Goal: Information Seeking & Learning: Check status

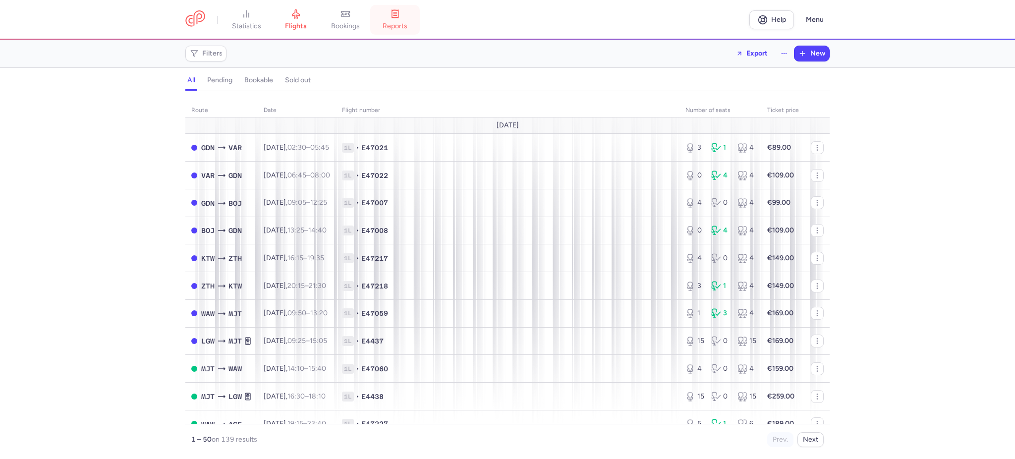
click at [401, 20] on link "reports" at bounding box center [395, 20] width 50 height 22
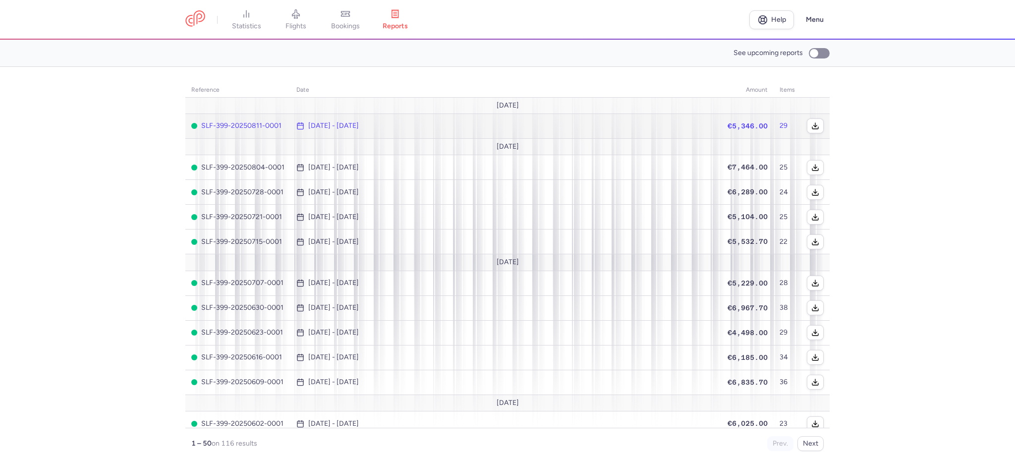
click at [350, 127] on time "[DATE] - [DATE]" at bounding box center [333, 126] width 51 height 8
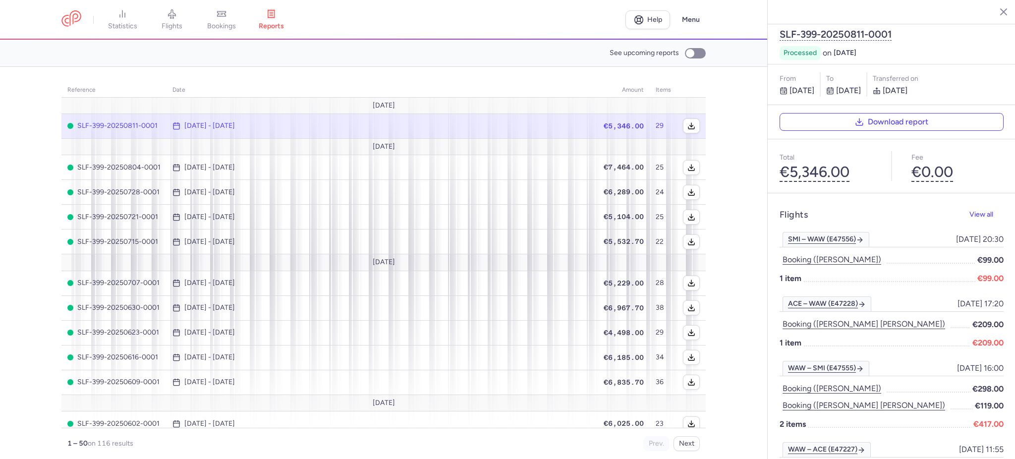
drag, startPoint x: 798, startPoint y: 235, endPoint x: 827, endPoint y: 272, distance: 46.9
click at [826, 318] on button "Booking ([PERSON_NAME] [PERSON_NAME])" at bounding box center [864, 324] width 169 height 13
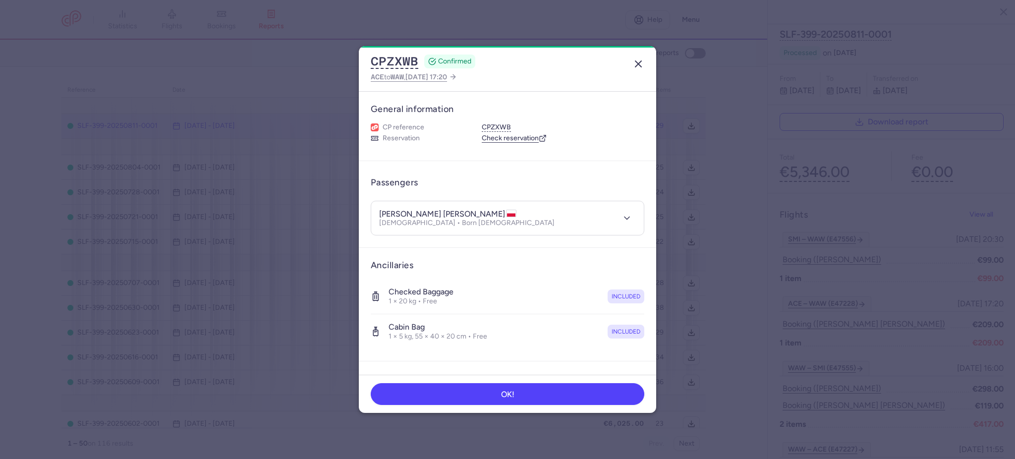
click at [640, 62] on line "button" at bounding box center [638, 64] width 6 height 6
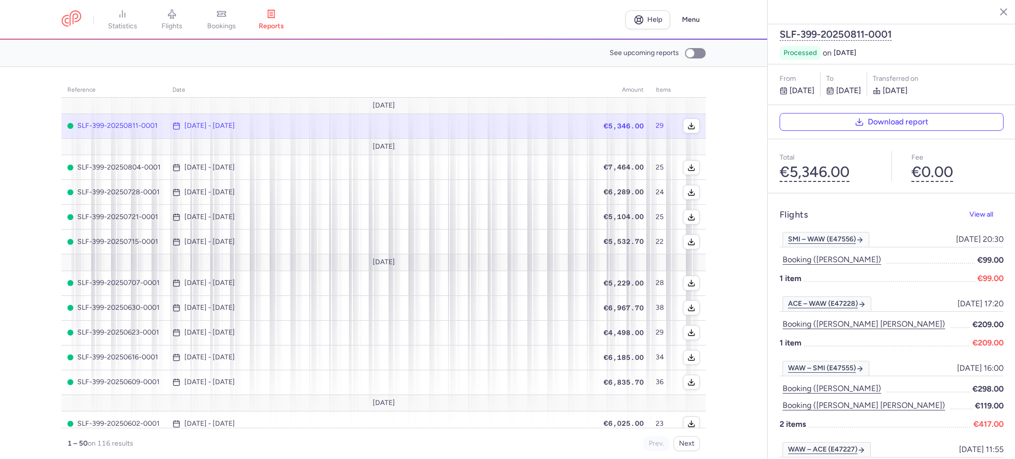
scroll to position [66, 0]
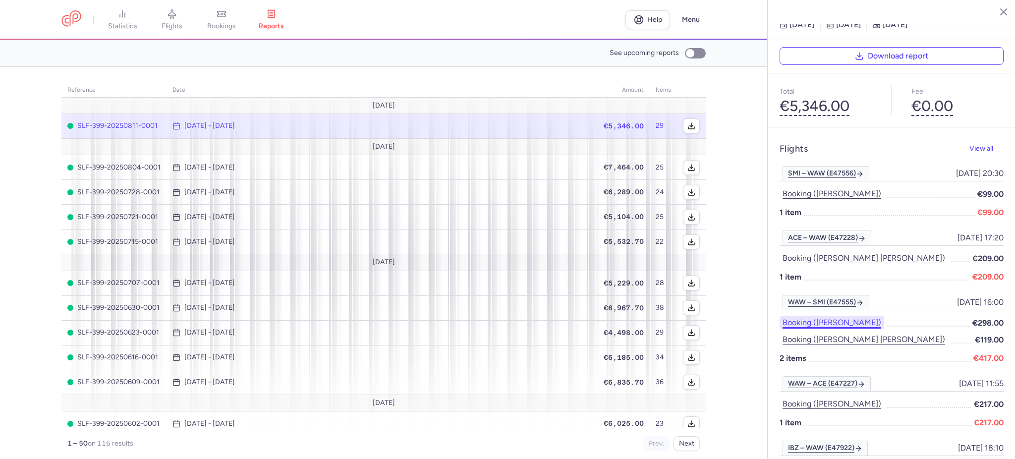
click at [861, 316] on button "Booking ([PERSON_NAME])" at bounding box center [832, 322] width 105 height 13
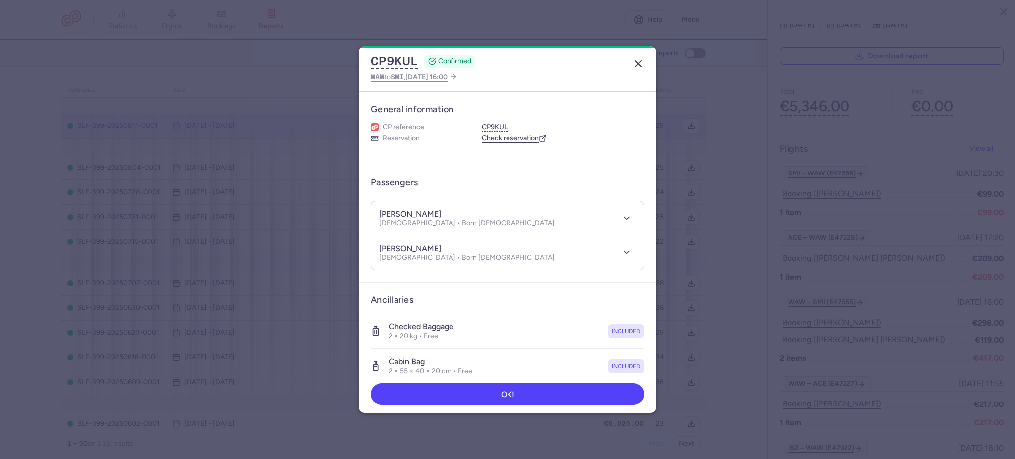
click at [641, 62] on icon "button" at bounding box center [638, 64] width 12 height 12
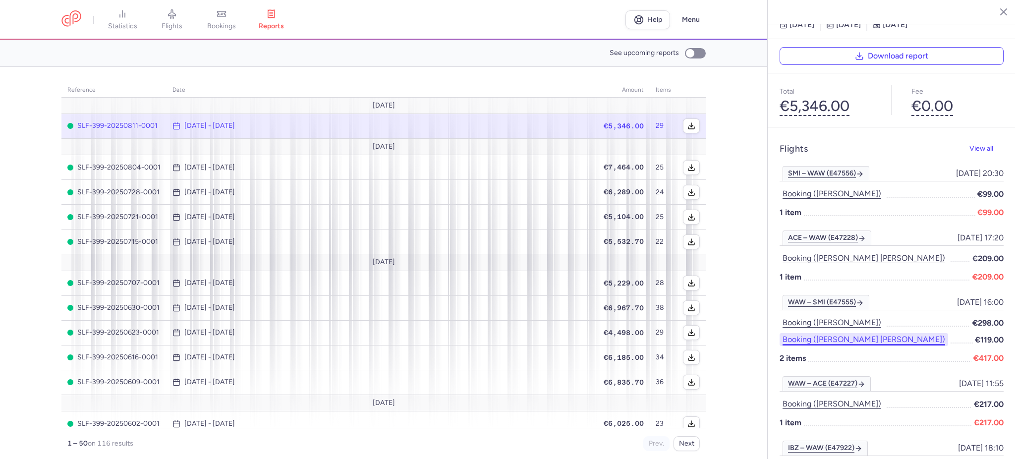
click at [830, 333] on button "Booking ([PERSON_NAME] [PERSON_NAME])" at bounding box center [864, 339] width 169 height 13
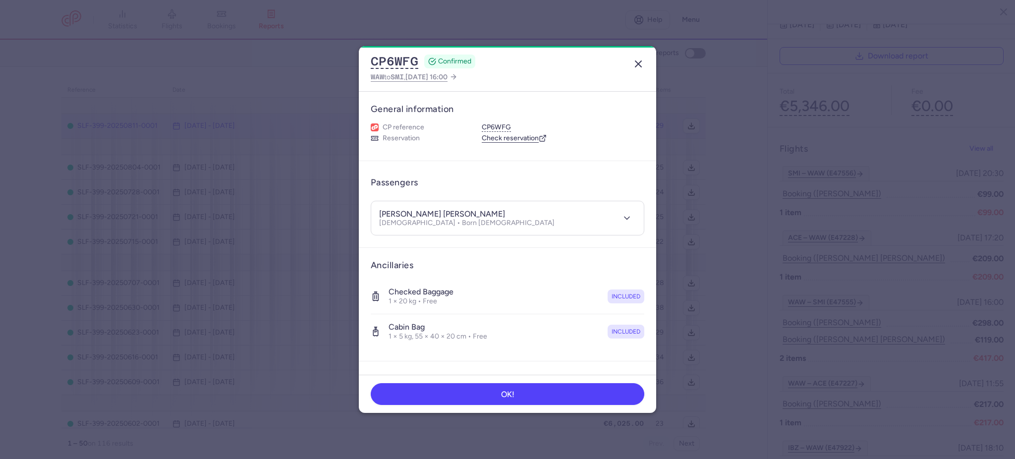
click at [634, 65] on icon "button" at bounding box center [638, 64] width 12 height 12
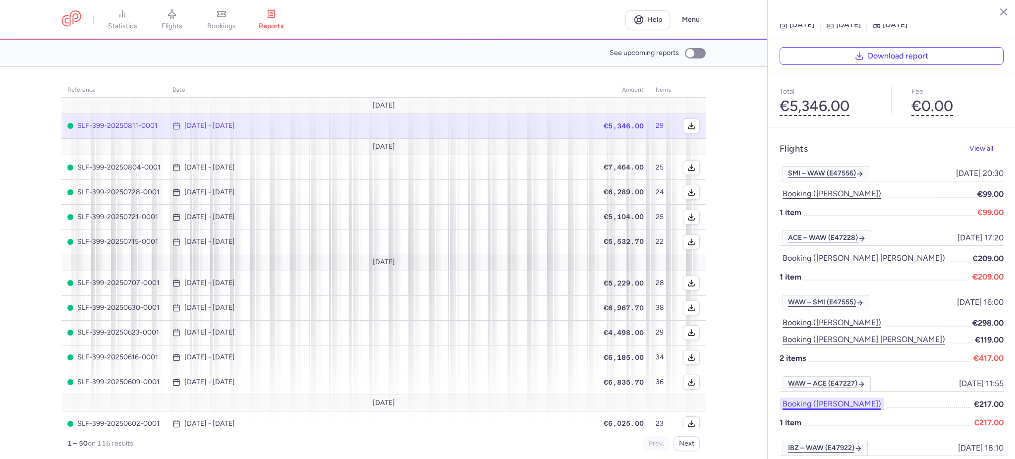
click at [844, 398] on button "Booking ([PERSON_NAME])" at bounding box center [832, 404] width 105 height 13
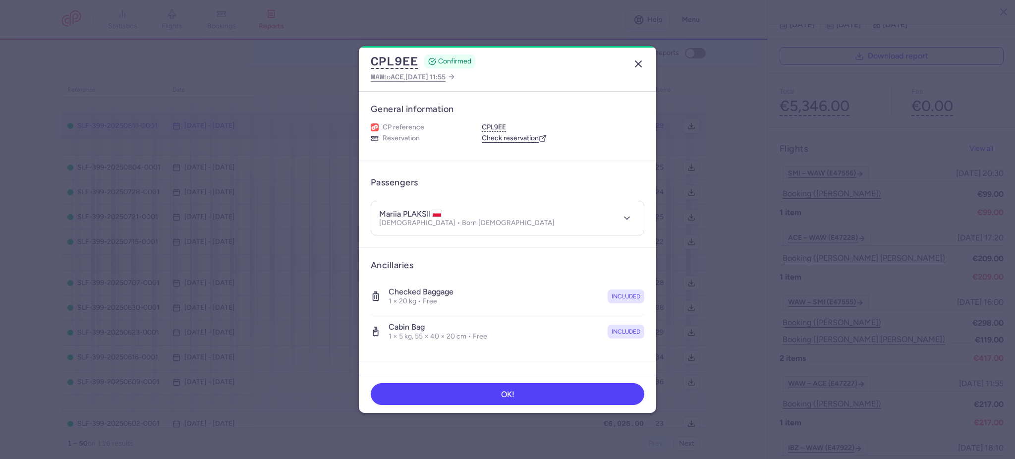
click at [643, 66] on icon "button" at bounding box center [638, 64] width 12 height 12
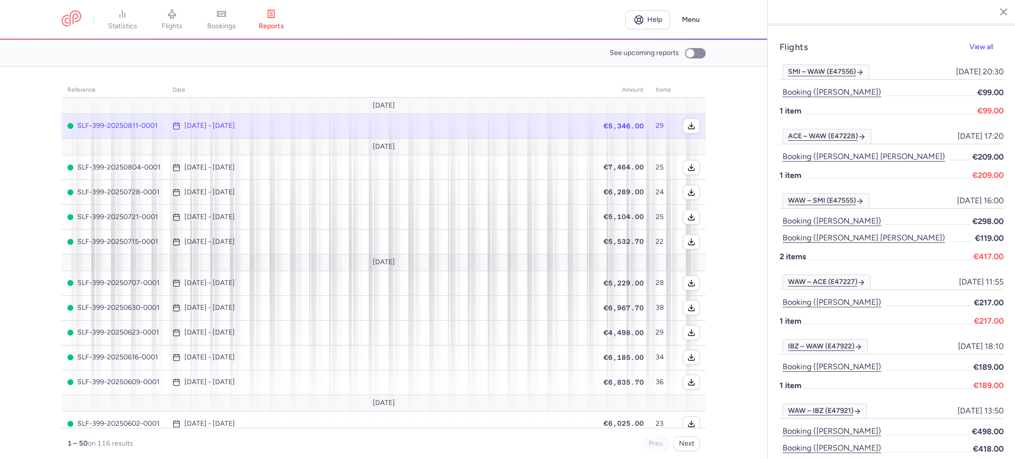
scroll to position [198, 0]
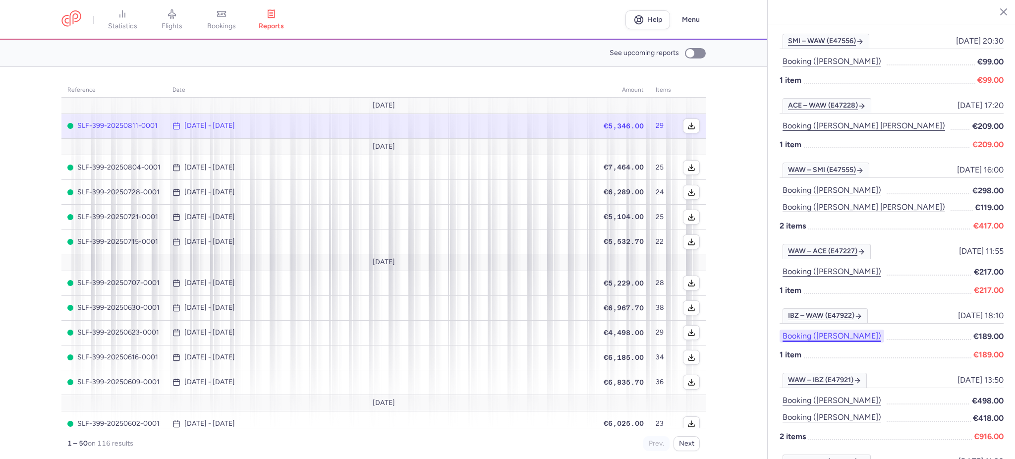
click at [884, 330] on button "Booking ([PERSON_NAME])" at bounding box center [832, 336] width 105 height 13
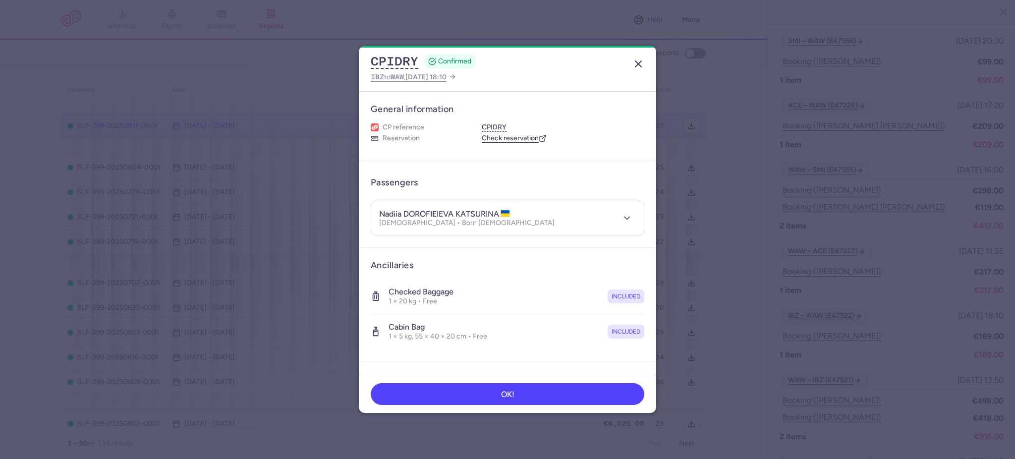
click at [641, 59] on icon "button" at bounding box center [638, 64] width 12 height 12
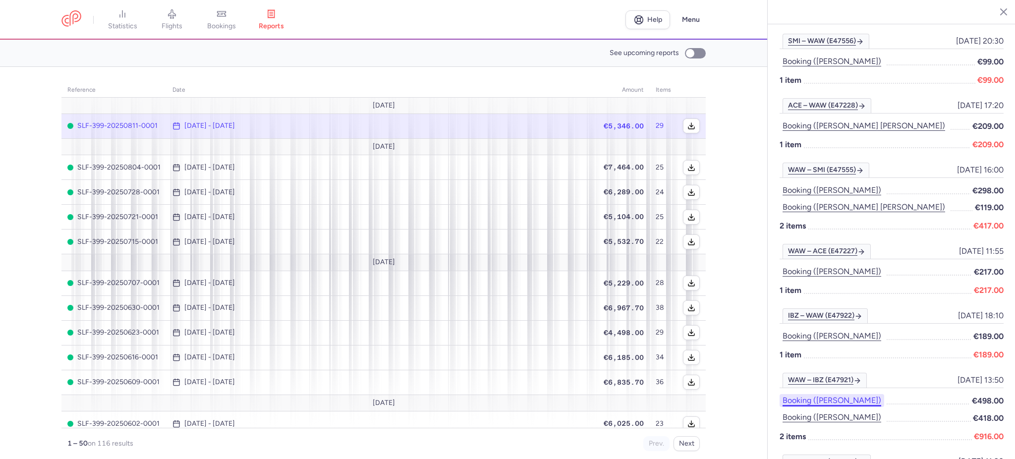
click at [812, 394] on button "Booking ([PERSON_NAME])" at bounding box center [832, 400] width 105 height 13
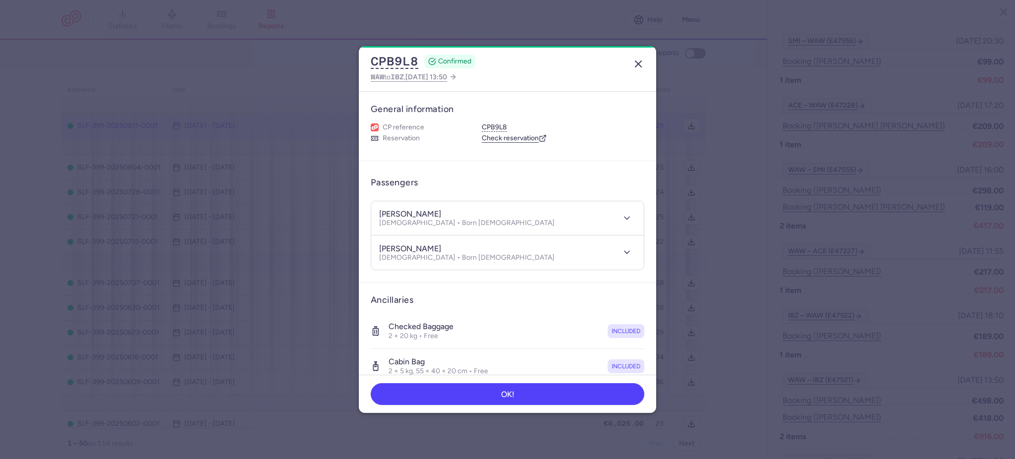
click at [641, 62] on icon "button" at bounding box center [638, 64] width 12 height 12
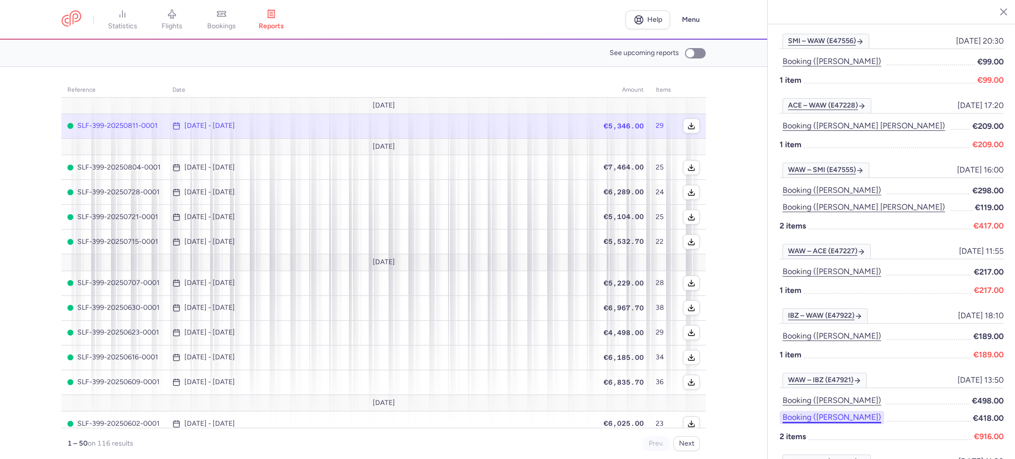
click at [846, 411] on button "Booking ([PERSON_NAME])" at bounding box center [832, 417] width 105 height 13
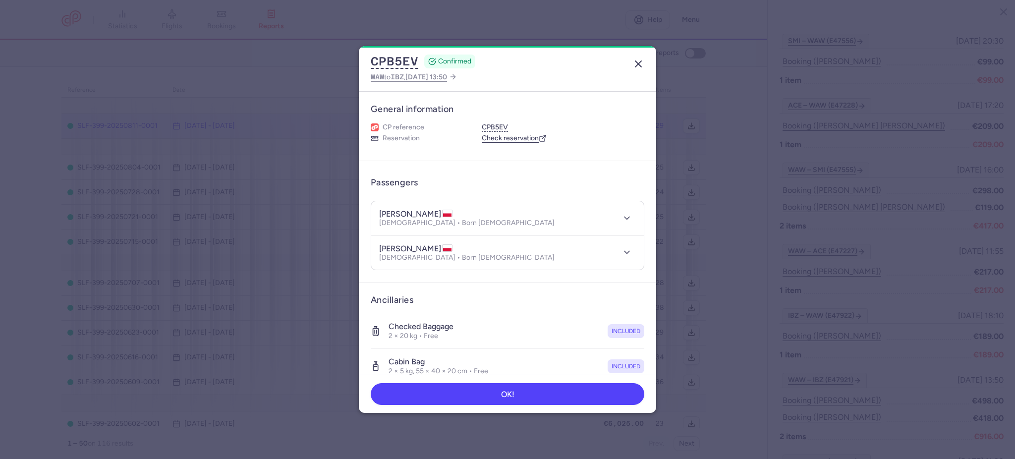
click at [640, 60] on icon "button" at bounding box center [638, 64] width 12 height 12
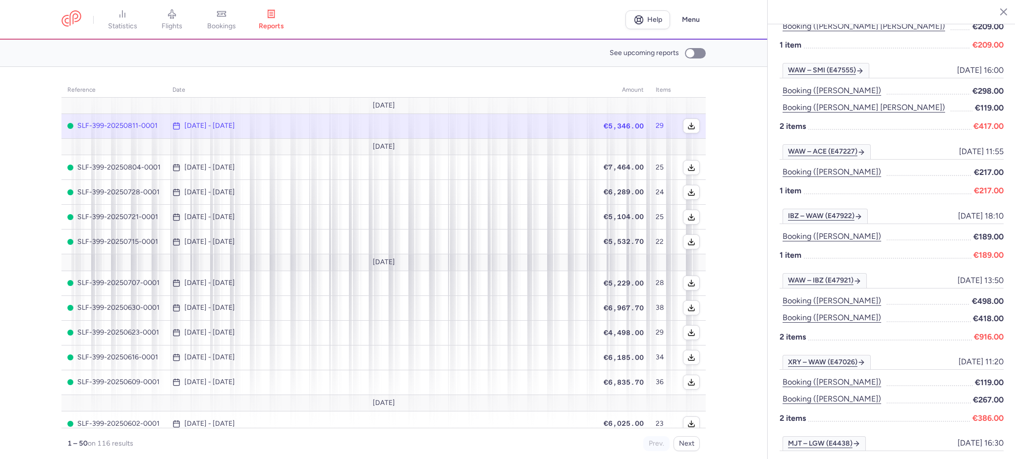
scroll to position [330, 0]
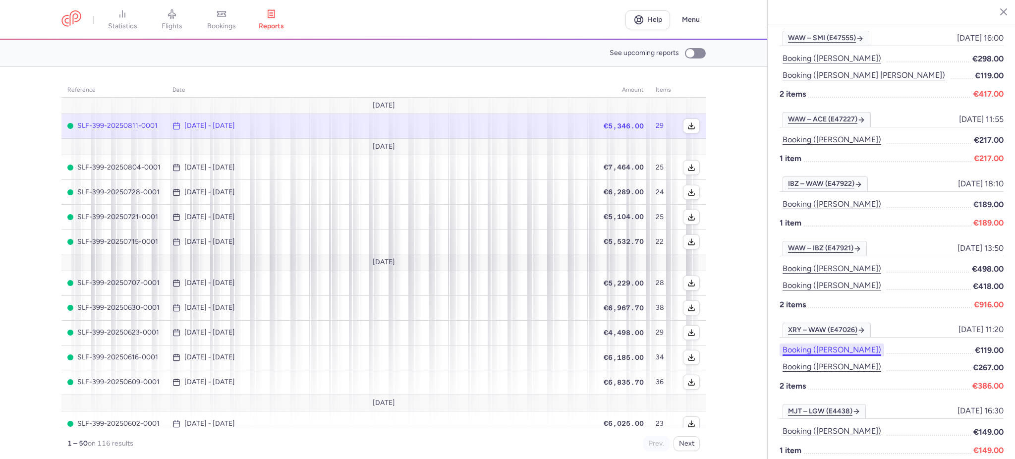
click at [859, 344] on button "Booking ([PERSON_NAME])" at bounding box center [832, 350] width 105 height 13
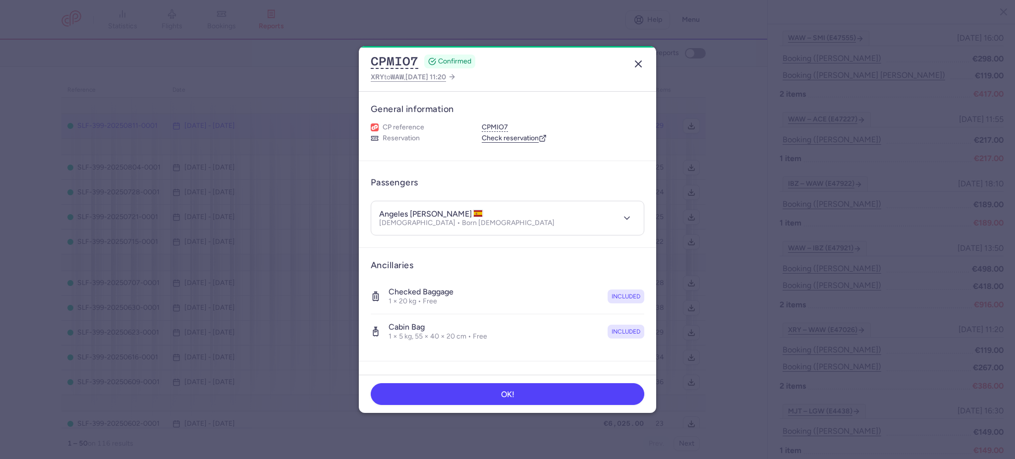
click at [632, 60] on icon "button" at bounding box center [638, 64] width 12 height 12
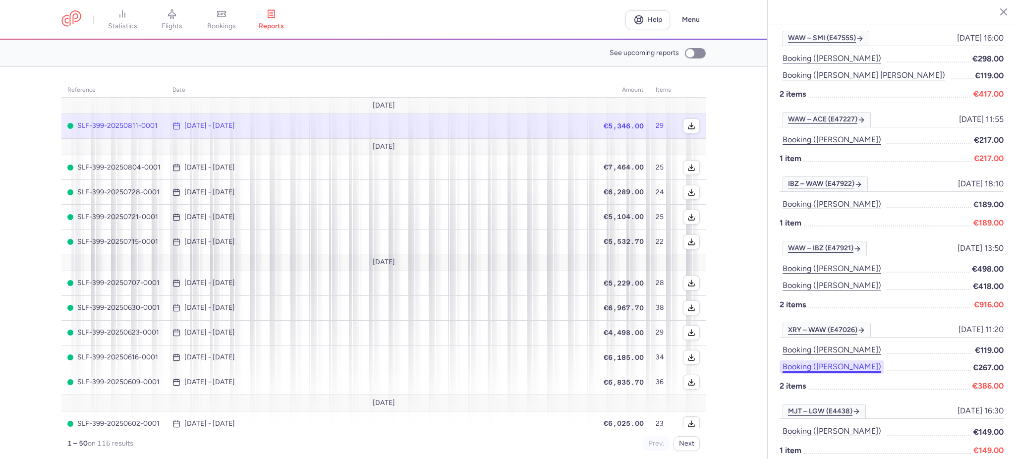
click at [805, 360] on button "Booking ([PERSON_NAME])" at bounding box center [832, 366] width 105 height 13
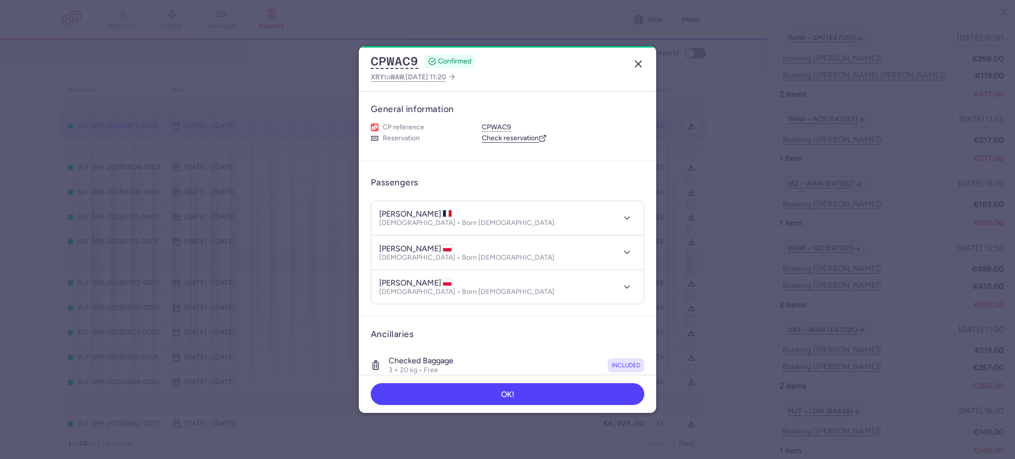
click at [641, 64] on icon "button" at bounding box center [638, 64] width 12 height 12
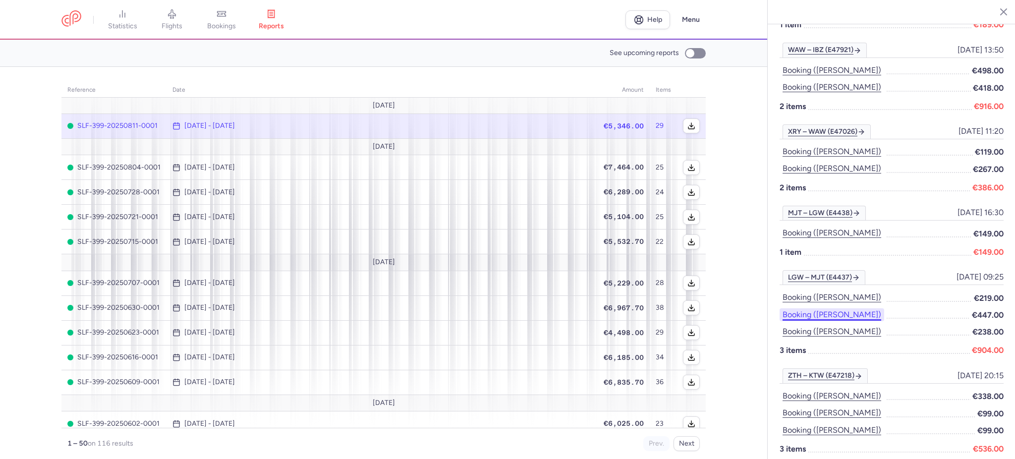
scroll to position [595, 0]
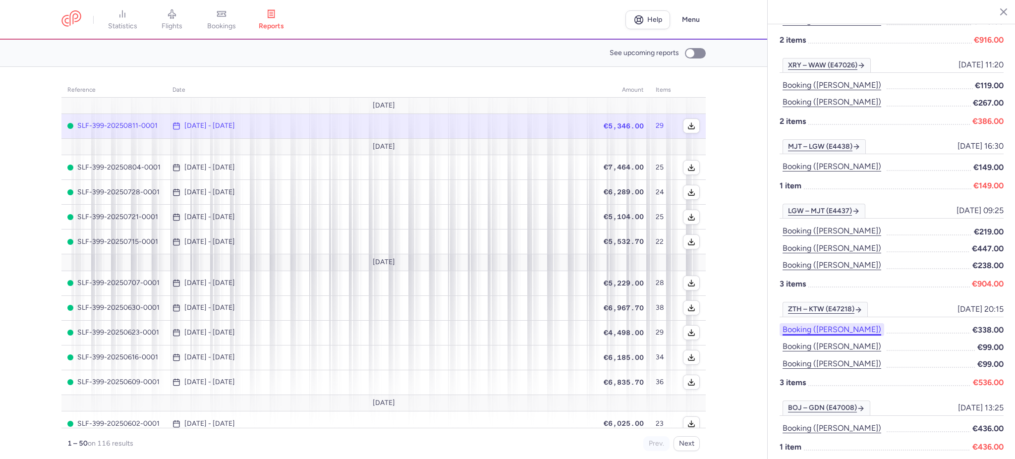
click at [826, 323] on button "Booking ([PERSON_NAME])" at bounding box center [832, 329] width 105 height 13
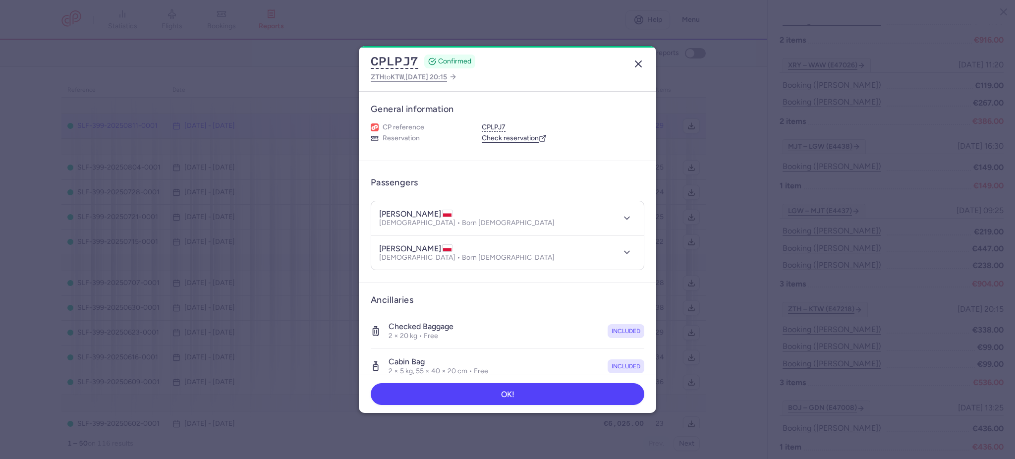
click at [636, 66] on line "button" at bounding box center [638, 64] width 6 height 6
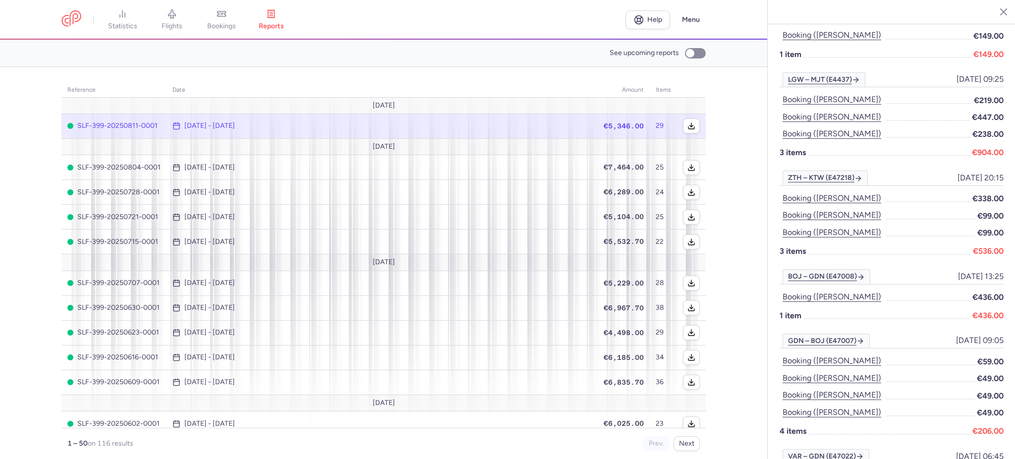
scroll to position [793, 0]
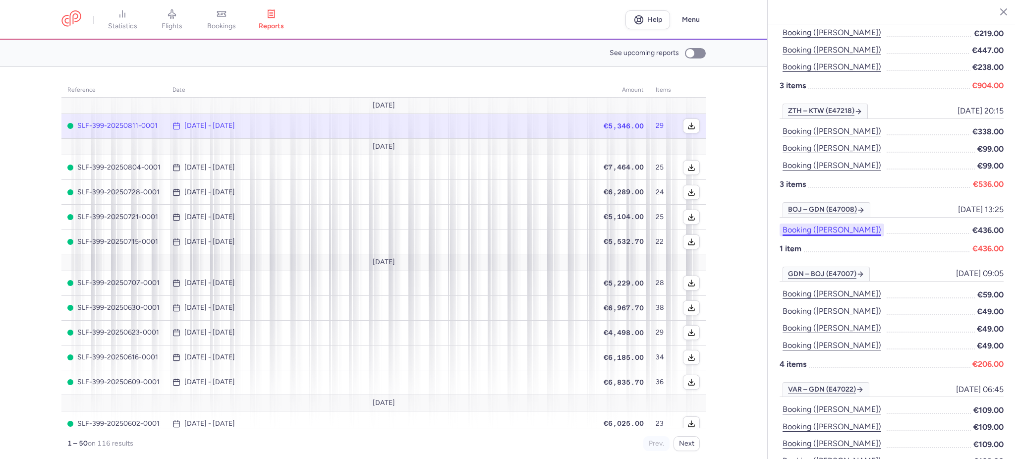
click at [861, 224] on button "Booking ([PERSON_NAME])" at bounding box center [832, 230] width 105 height 13
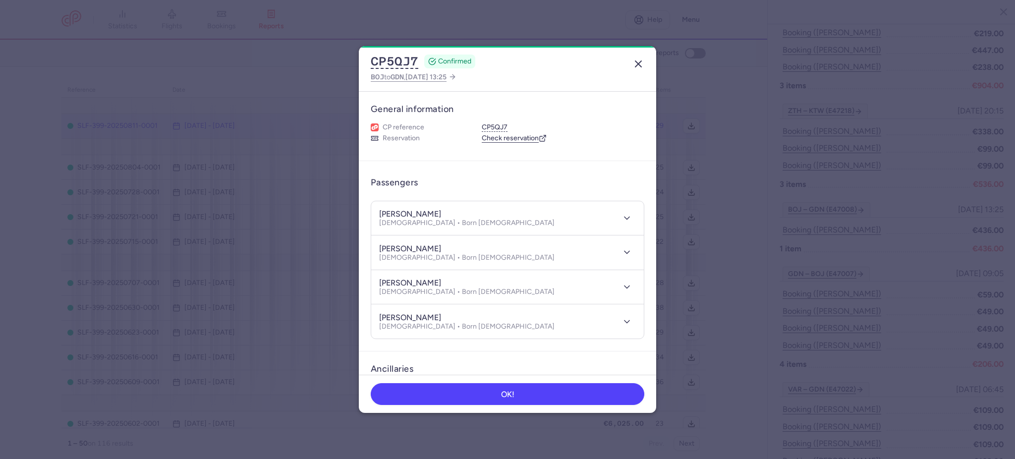
click at [638, 64] on icon "button" at bounding box center [638, 64] width 12 height 12
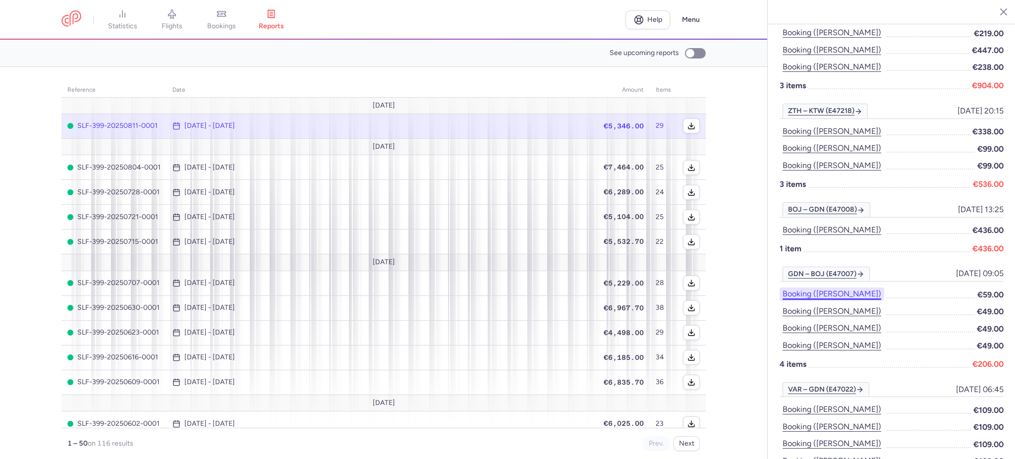
click at [832, 287] on button "Booking ([PERSON_NAME])" at bounding box center [832, 293] width 105 height 13
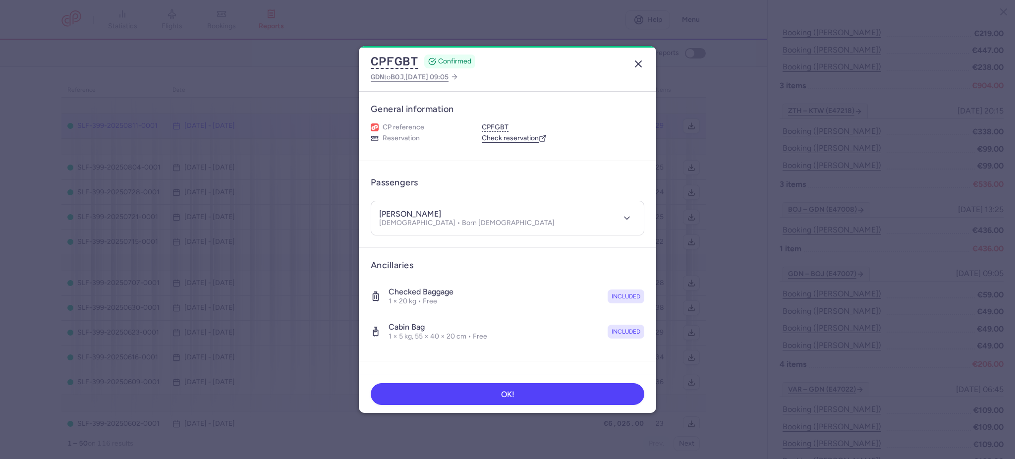
click at [632, 63] on icon "button" at bounding box center [638, 64] width 12 height 12
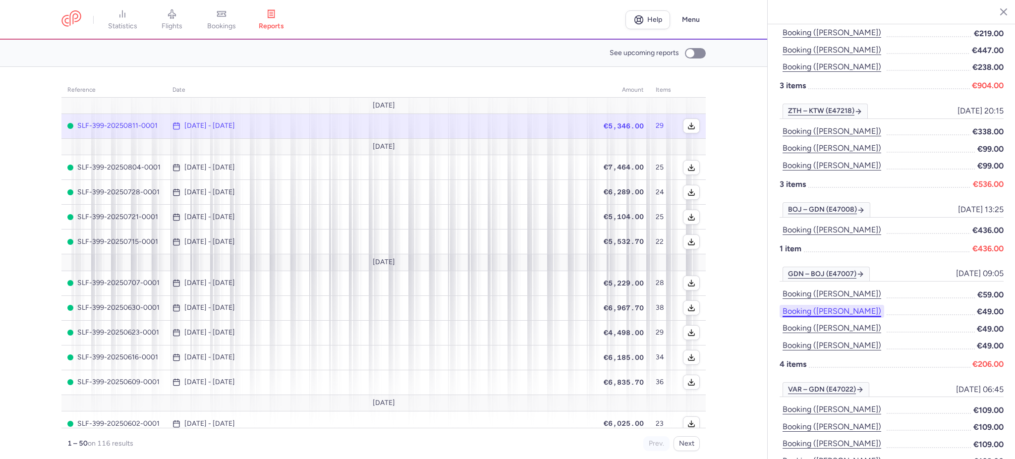
click at [800, 305] on button "Booking ([PERSON_NAME])" at bounding box center [832, 311] width 105 height 13
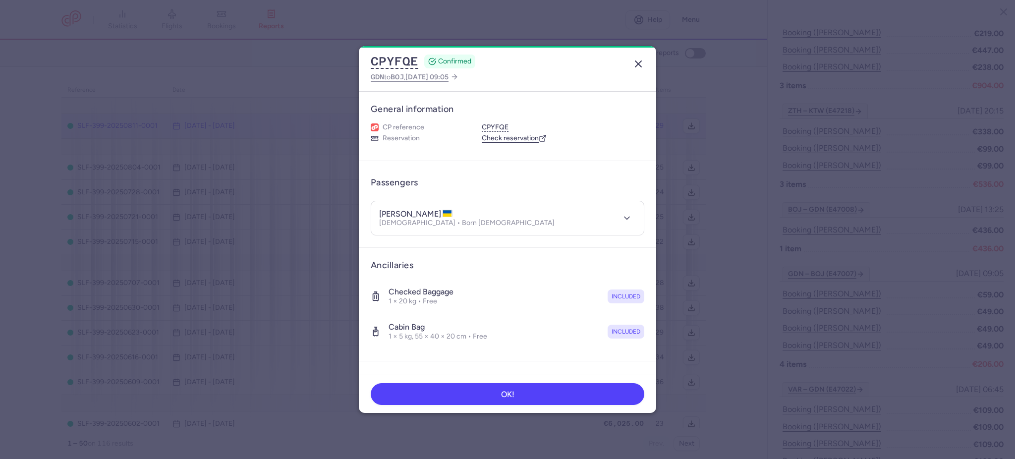
click at [640, 62] on line "button" at bounding box center [638, 64] width 6 height 6
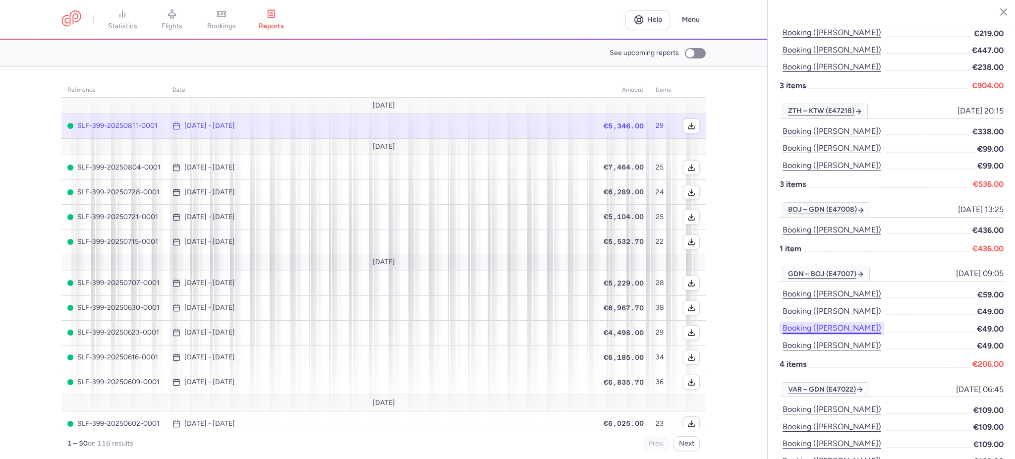
click at [812, 322] on button "Booking ([PERSON_NAME])" at bounding box center [832, 328] width 105 height 13
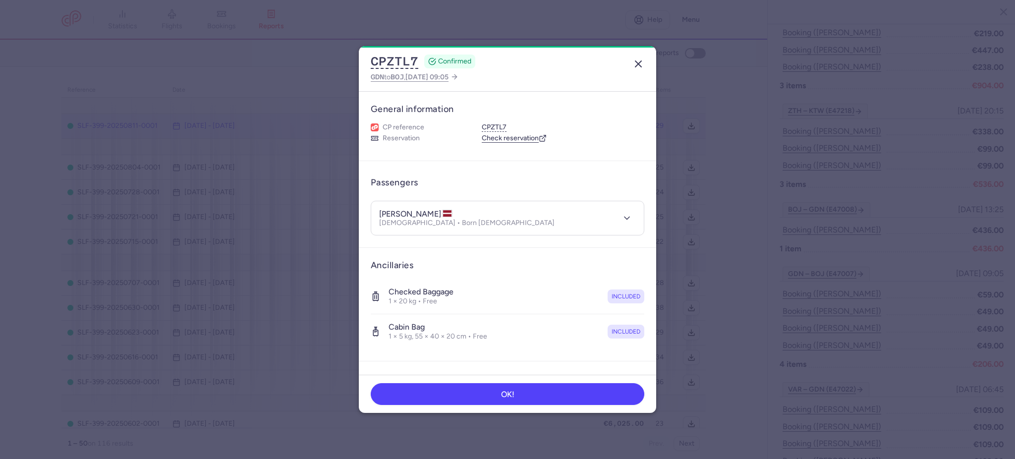
click at [636, 64] on icon "button" at bounding box center [638, 64] width 12 height 12
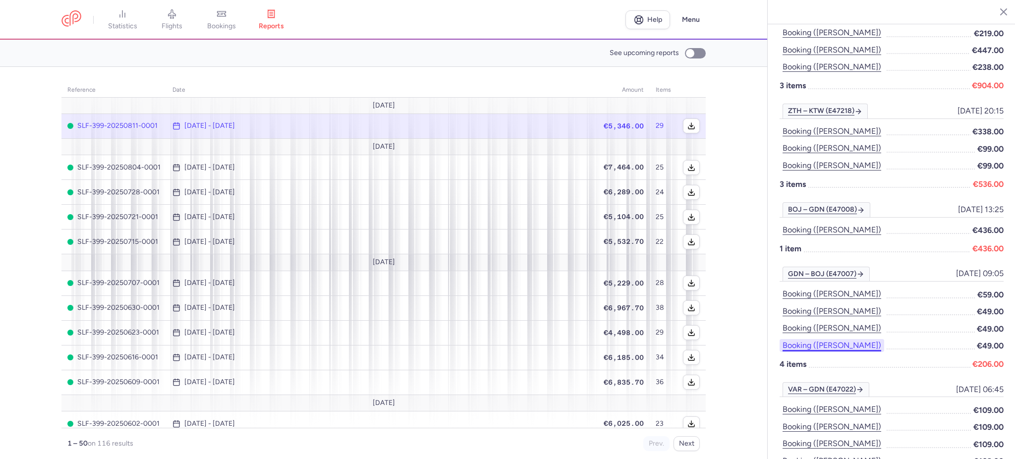
click at [822, 339] on button "Booking ([PERSON_NAME])" at bounding box center [832, 345] width 105 height 13
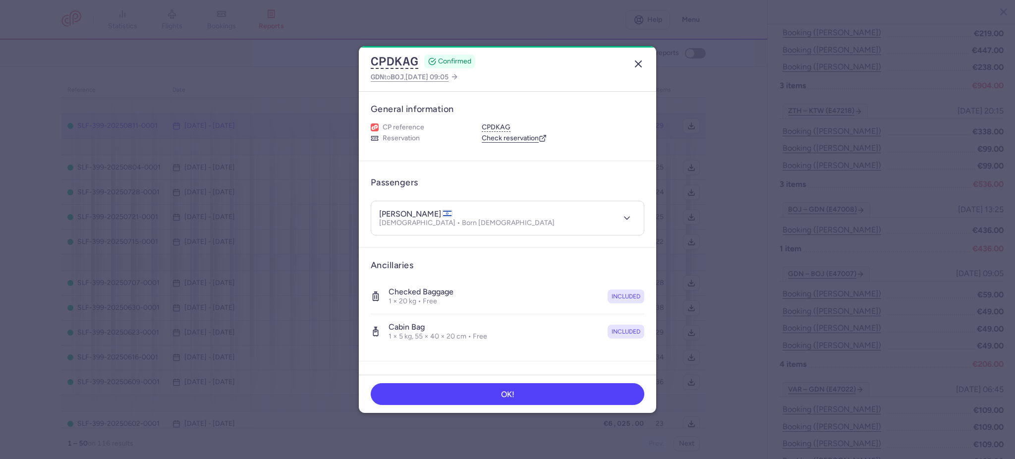
click at [632, 60] on icon "button" at bounding box center [638, 64] width 12 height 12
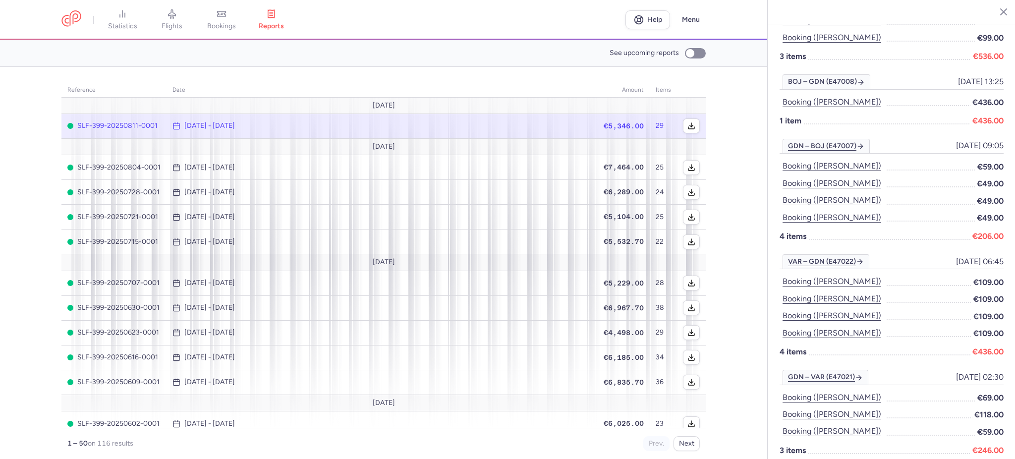
scroll to position [924, 0]
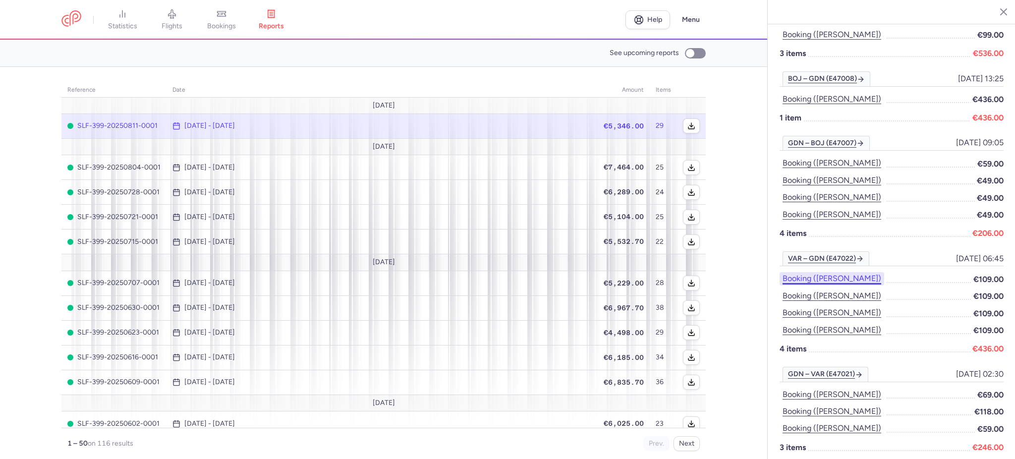
click at [852, 272] on button "Booking ([PERSON_NAME])" at bounding box center [832, 278] width 105 height 13
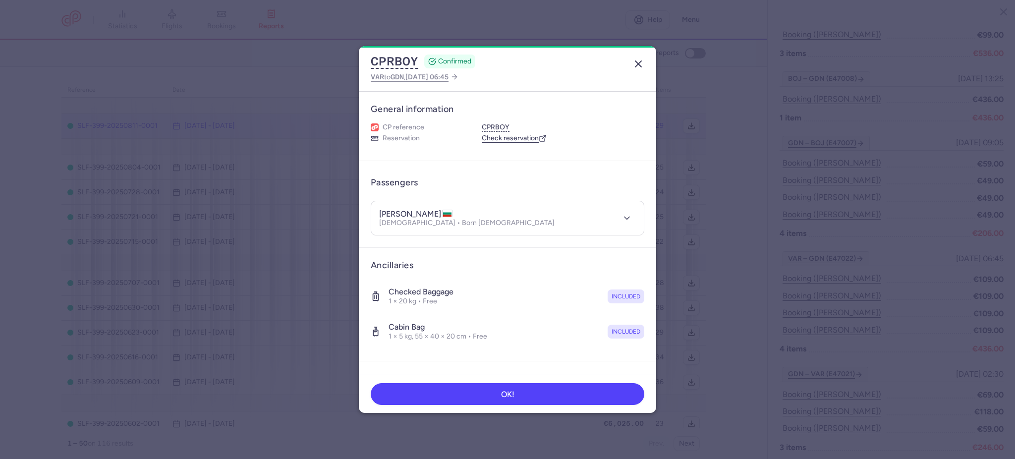
click at [637, 62] on line "button" at bounding box center [638, 64] width 6 height 6
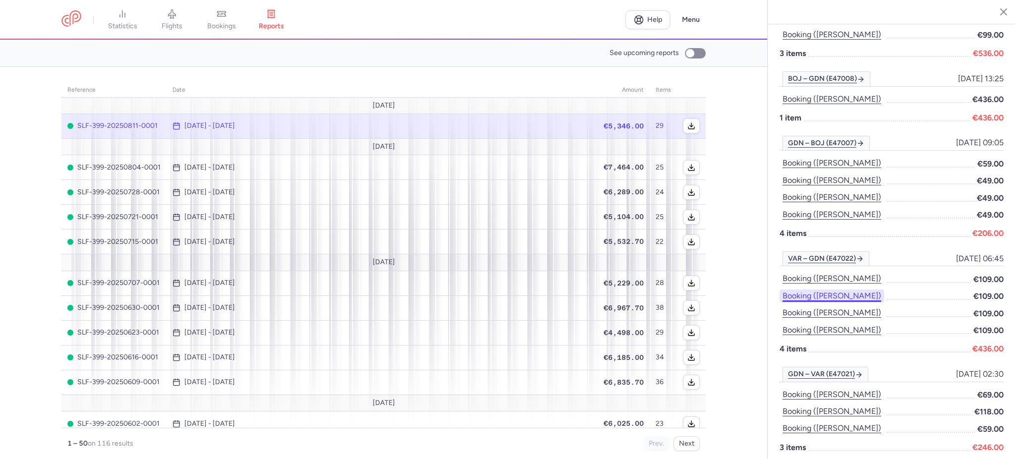
click at [814, 289] on button "Booking ([PERSON_NAME])" at bounding box center [832, 295] width 105 height 13
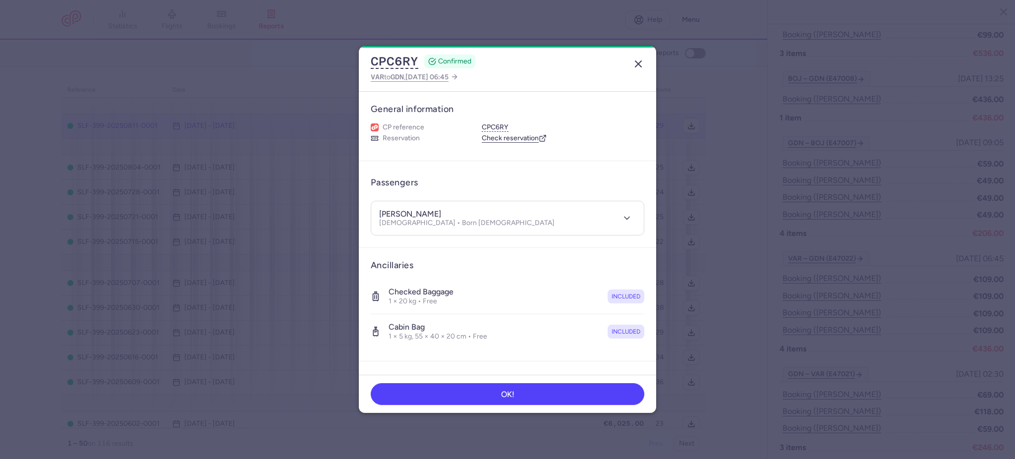
click at [640, 60] on icon "button" at bounding box center [638, 64] width 12 height 12
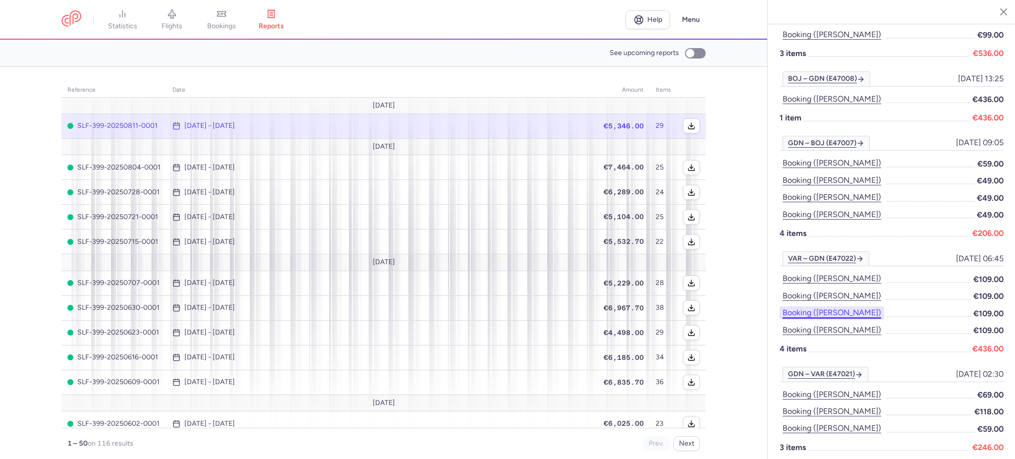
click at [827, 306] on button "Booking ([PERSON_NAME])" at bounding box center [832, 312] width 105 height 13
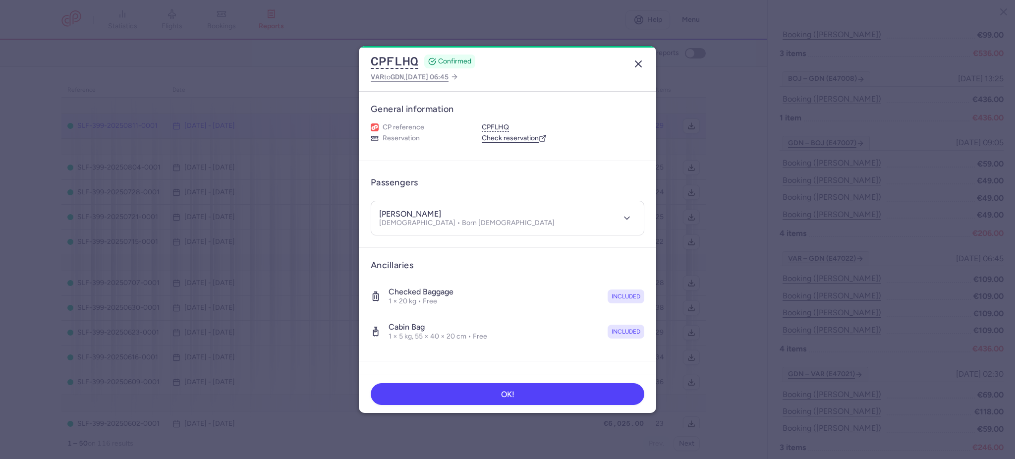
click at [639, 60] on icon "button" at bounding box center [638, 64] width 12 height 12
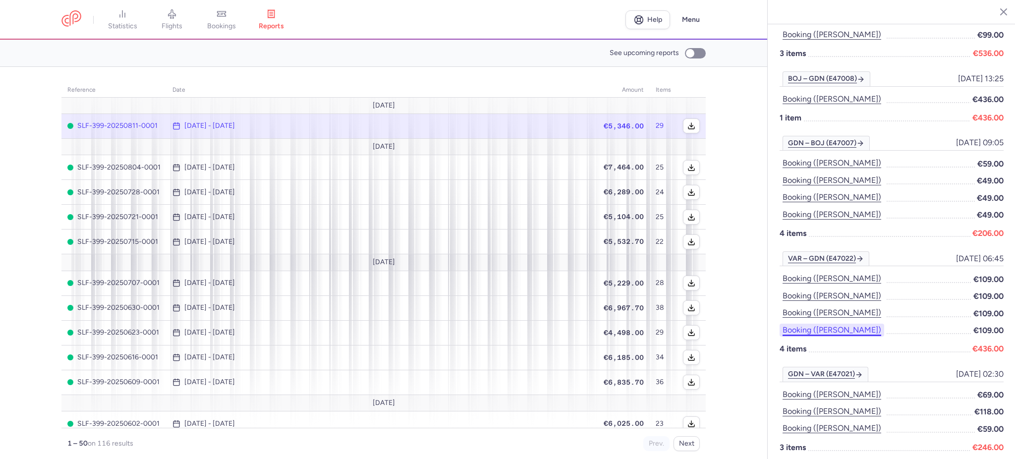
click at [839, 324] on button "Booking ([PERSON_NAME])" at bounding box center [832, 330] width 105 height 13
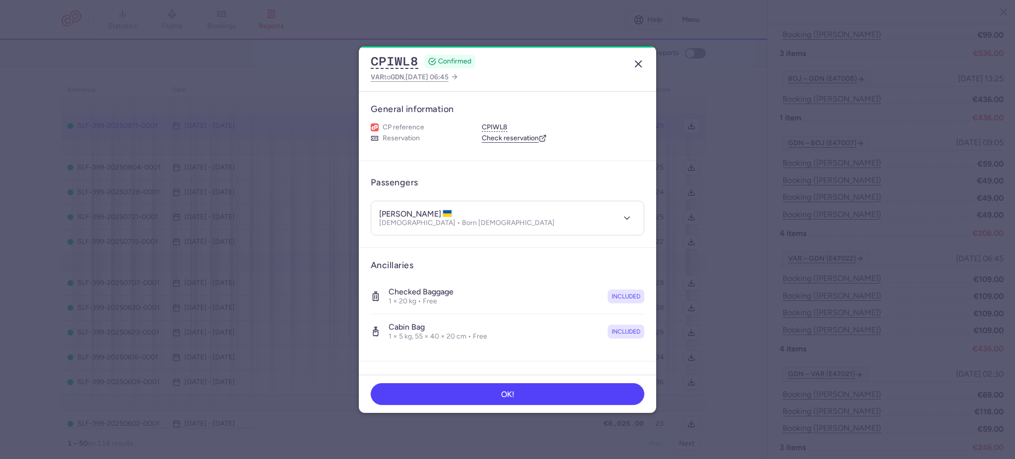
click at [635, 59] on icon "button" at bounding box center [638, 64] width 12 height 12
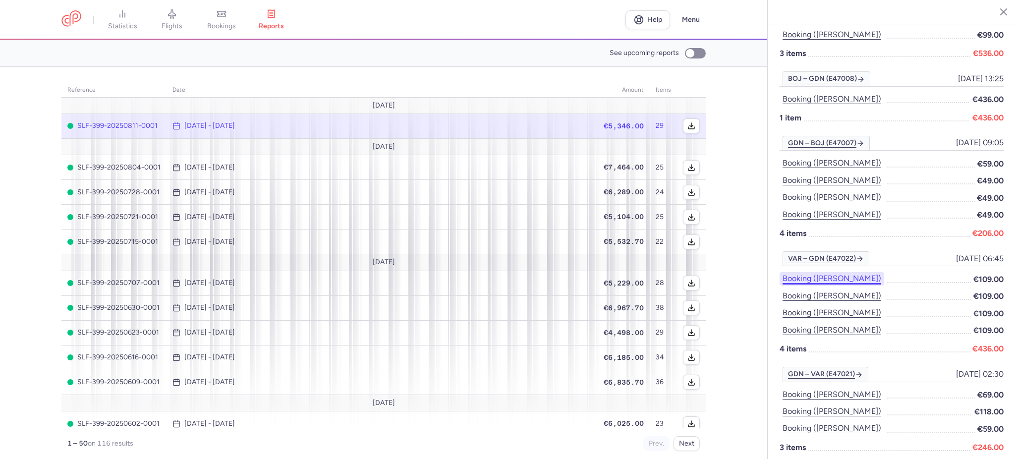
click at [861, 272] on button "Booking ([PERSON_NAME])" at bounding box center [832, 278] width 105 height 13
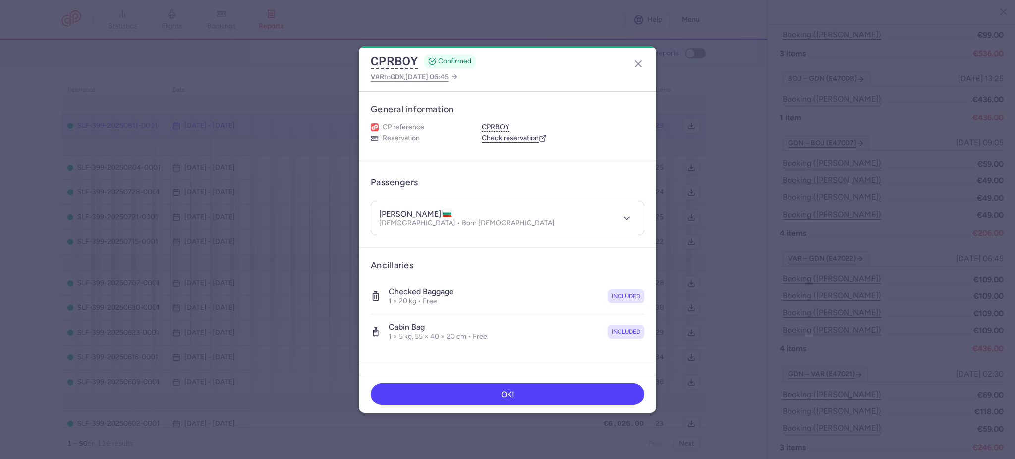
drag, startPoint x: 637, startPoint y: 57, endPoint x: 653, endPoint y: 76, distance: 24.6
click at [637, 58] on icon "button" at bounding box center [638, 64] width 12 height 12
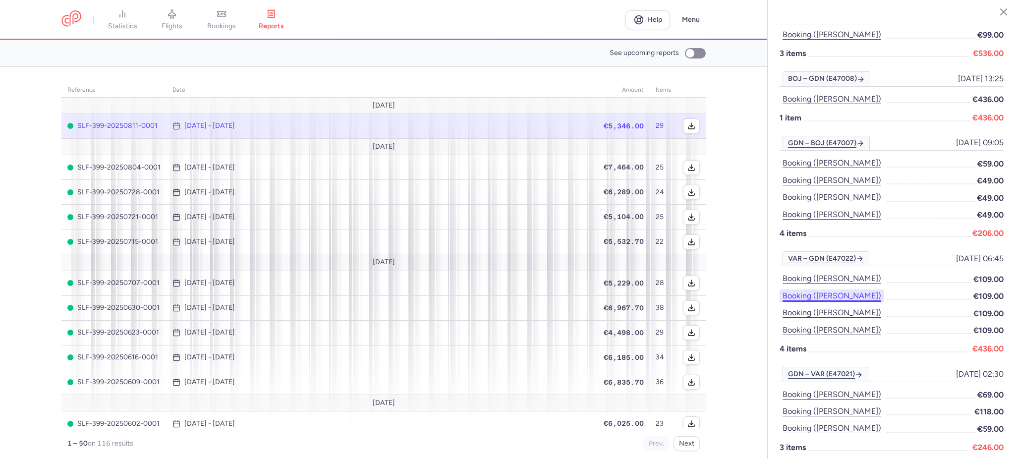
click at [833, 289] on button "Booking ([PERSON_NAME])" at bounding box center [832, 295] width 105 height 13
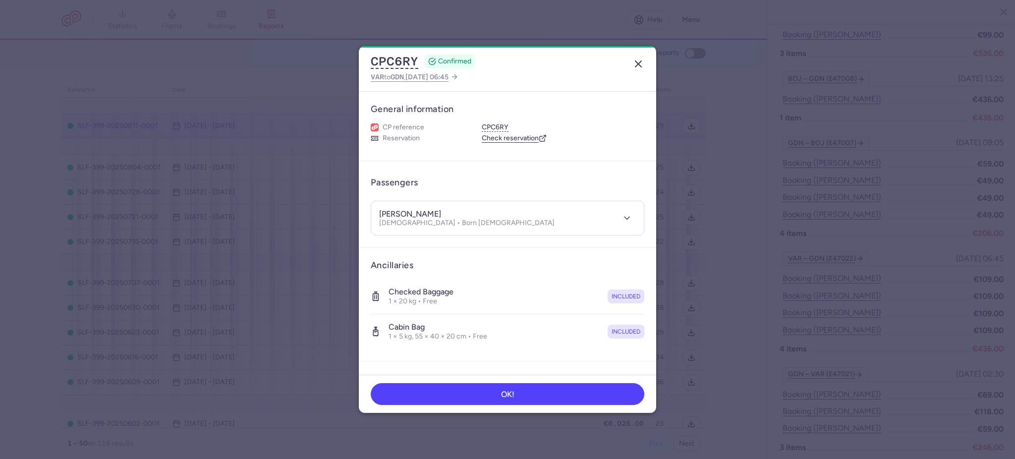
click at [641, 67] on icon "button" at bounding box center [638, 64] width 12 height 12
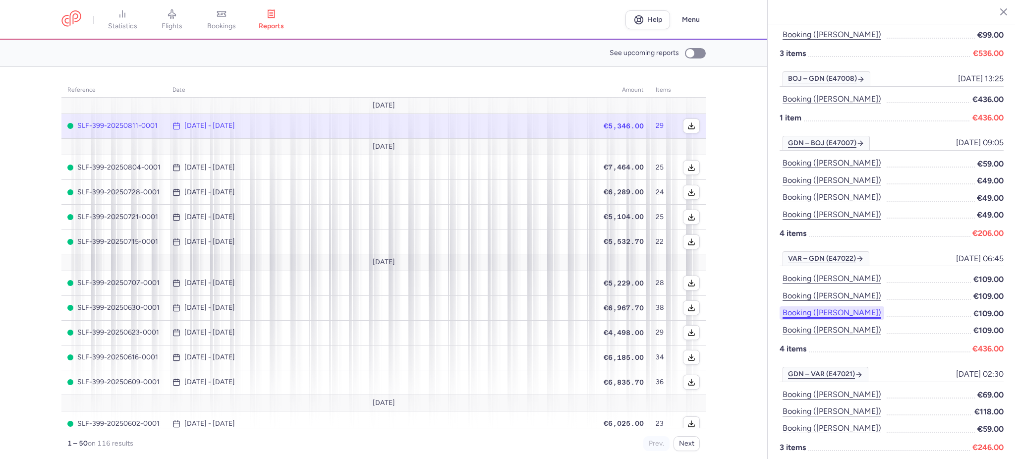
click at [817, 306] on button "Booking ([PERSON_NAME])" at bounding box center [832, 312] width 105 height 13
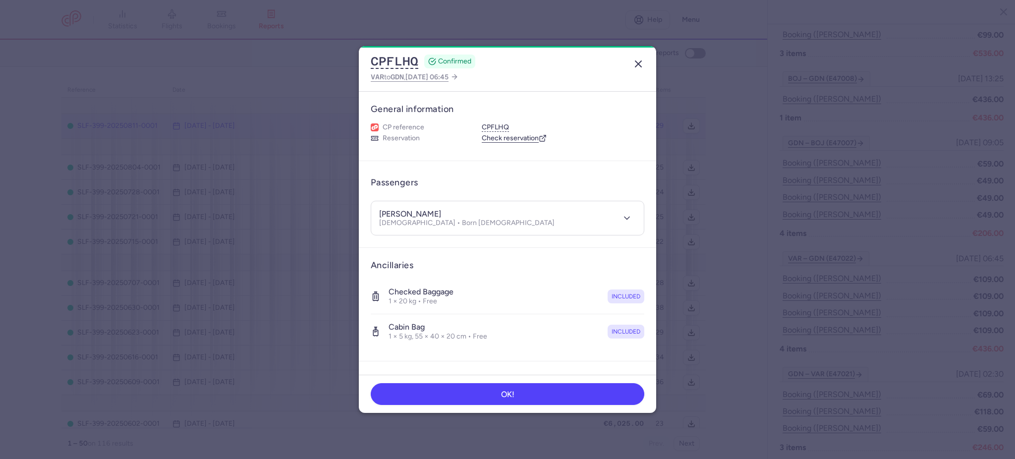
click at [636, 67] on icon "button" at bounding box center [638, 64] width 12 height 12
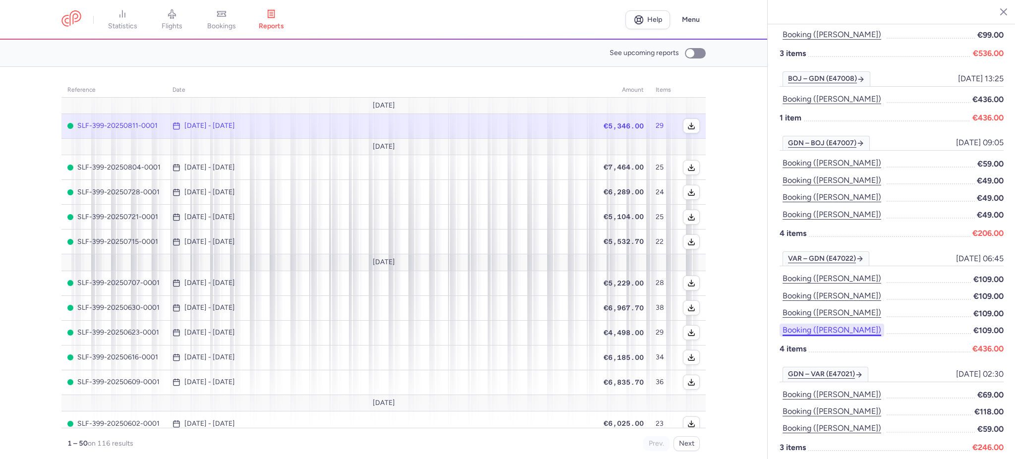
click at [832, 324] on button "Booking ([PERSON_NAME])" at bounding box center [832, 330] width 105 height 13
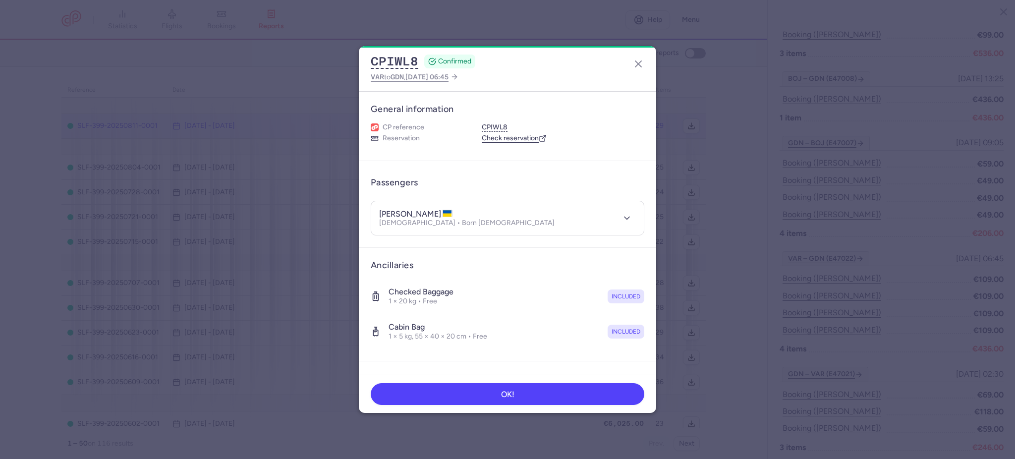
click at [637, 71] on div "CPIWL8 CONFIRMED VAR to GDN , [DATE] 06:45" at bounding box center [507, 68] width 297 height 45
click at [637, 69] on icon "button" at bounding box center [638, 64] width 12 height 12
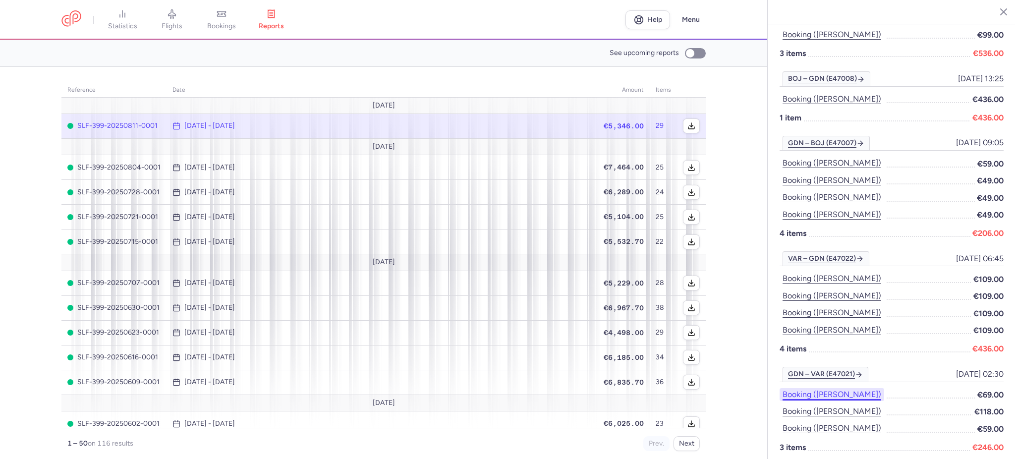
click at [860, 388] on button "Booking ([PERSON_NAME])" at bounding box center [832, 394] width 105 height 13
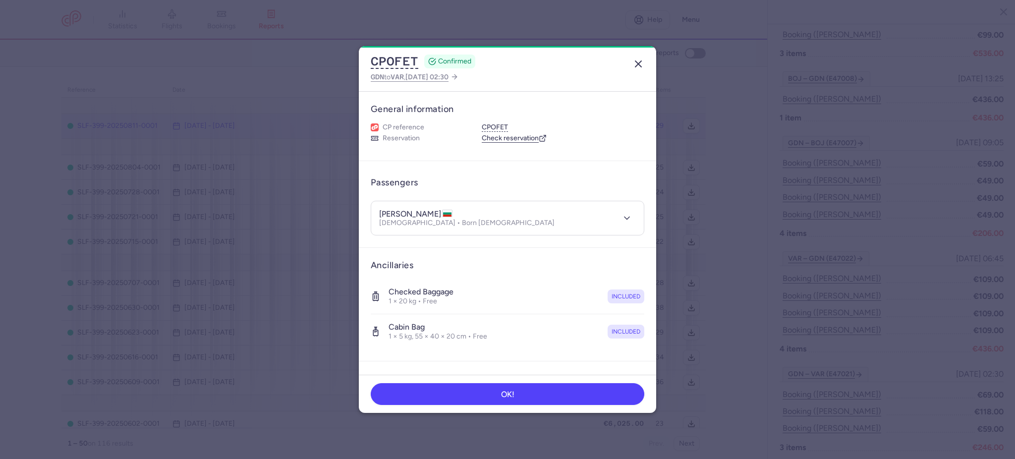
click at [635, 56] on button "button" at bounding box center [638, 64] width 16 height 16
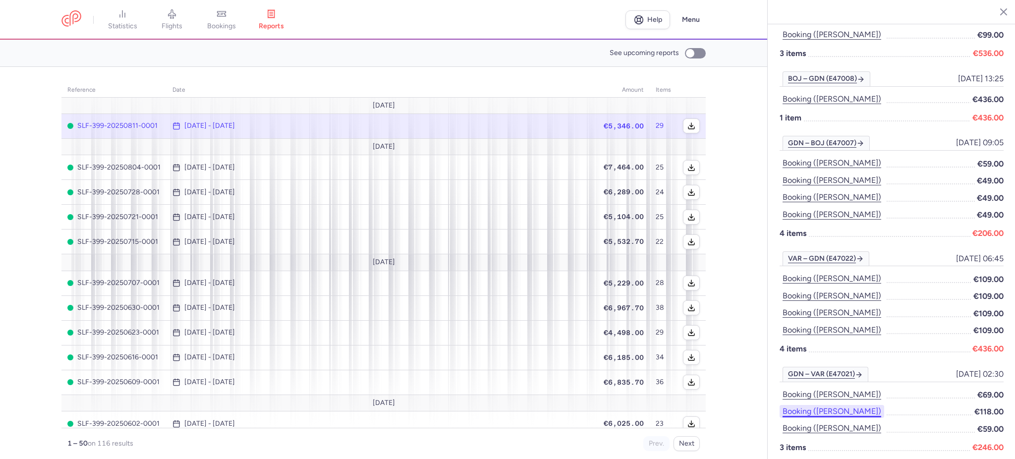
click at [845, 405] on button "Booking ([PERSON_NAME])" at bounding box center [832, 411] width 105 height 13
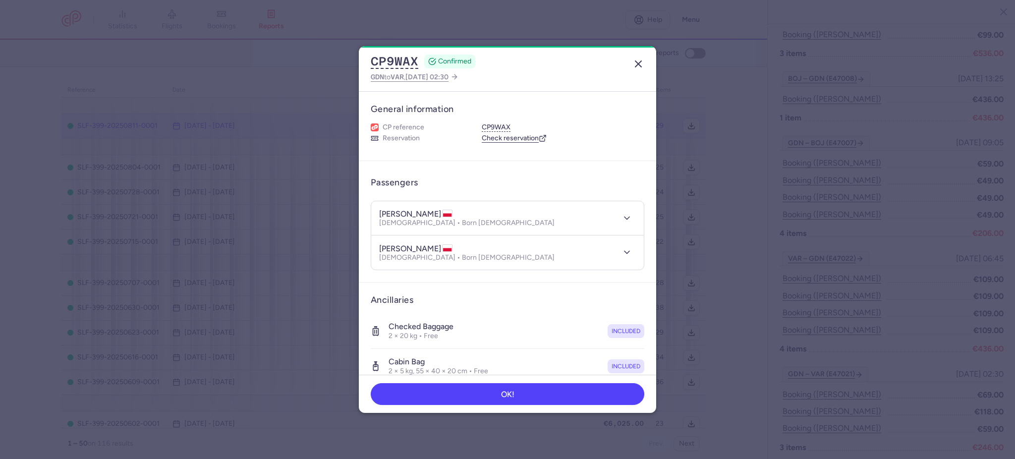
click at [638, 67] on icon "button" at bounding box center [638, 64] width 12 height 12
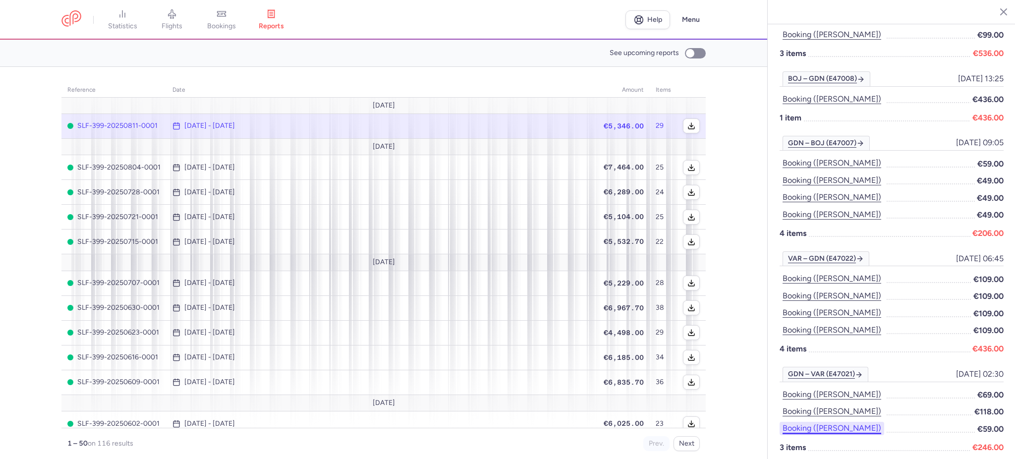
click at [802, 422] on button "Booking ([PERSON_NAME])" at bounding box center [832, 428] width 105 height 13
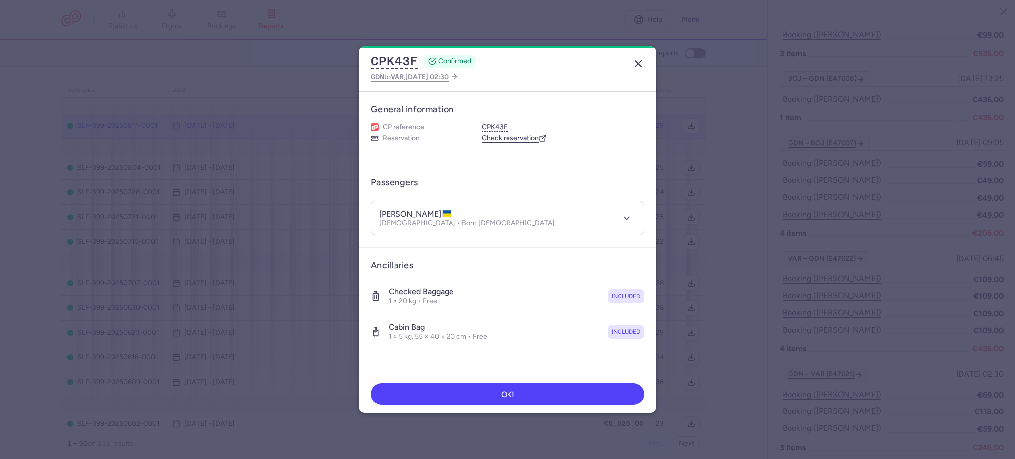
click at [637, 64] on line "button" at bounding box center [638, 64] width 6 height 6
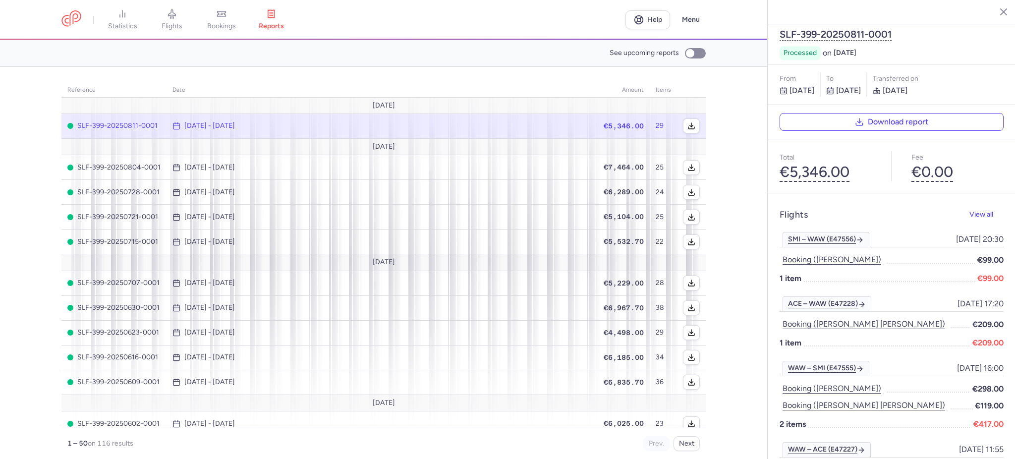
click at [809, 361] on div "ACE – WAW (E47228) [DATE] 17:20 [DATE] 17:20 Booking ([PERSON_NAME] [PERSON_NAM…" at bounding box center [892, 401] width 224 height 81
click at [810, 318] on button "Booking ([PERSON_NAME] [PERSON_NAME])" at bounding box center [864, 324] width 169 height 13
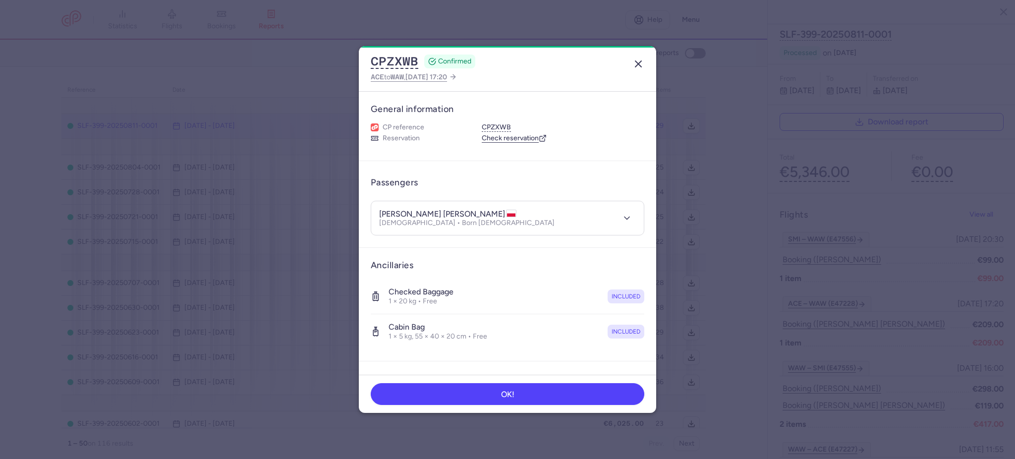
click at [638, 63] on line "button" at bounding box center [638, 64] width 6 height 6
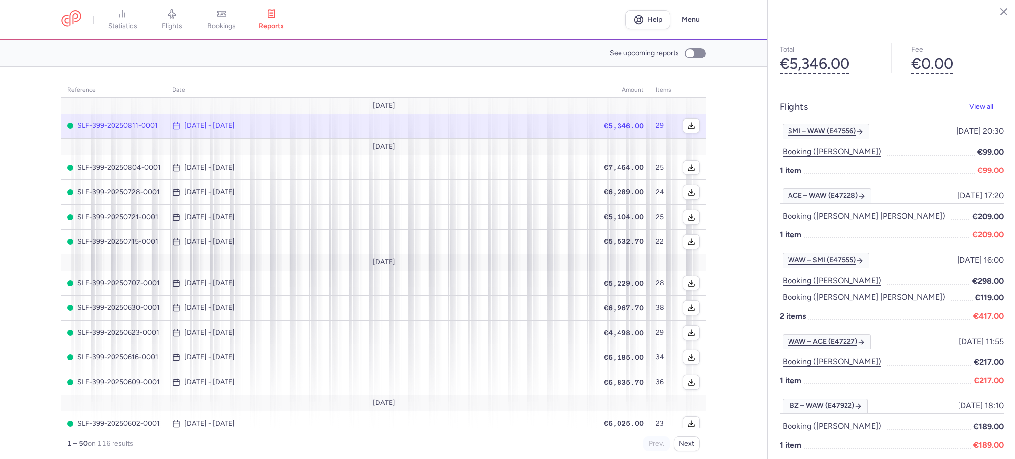
scroll to position [132, 0]
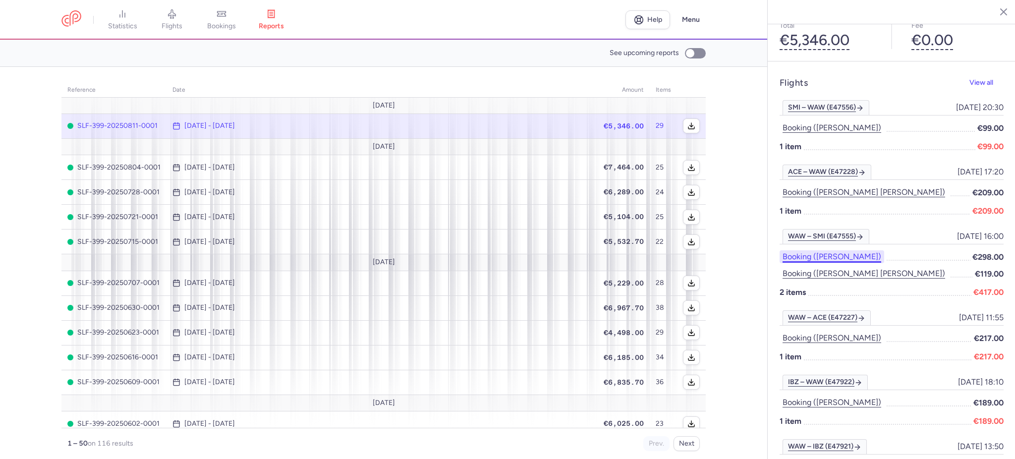
click at [842, 250] on button "Booking ([PERSON_NAME])" at bounding box center [832, 256] width 105 height 13
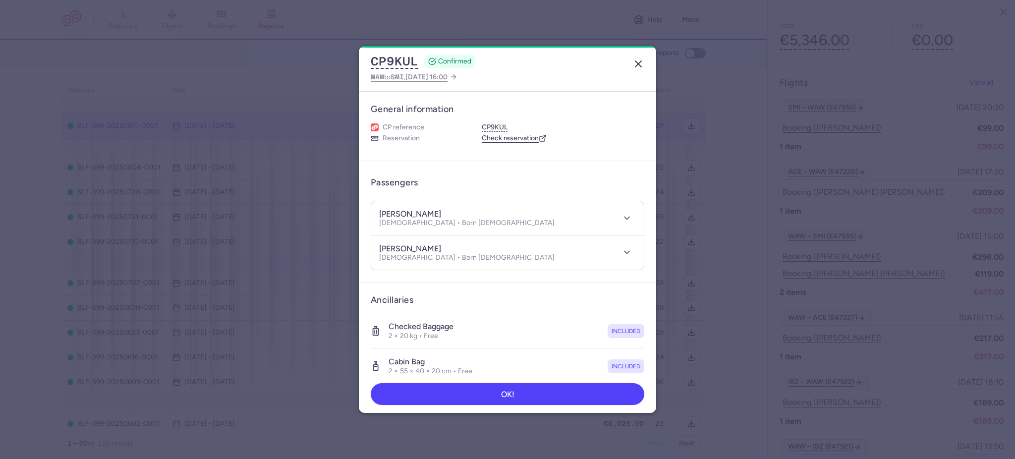
click at [638, 70] on button "button" at bounding box center [638, 64] width 16 height 16
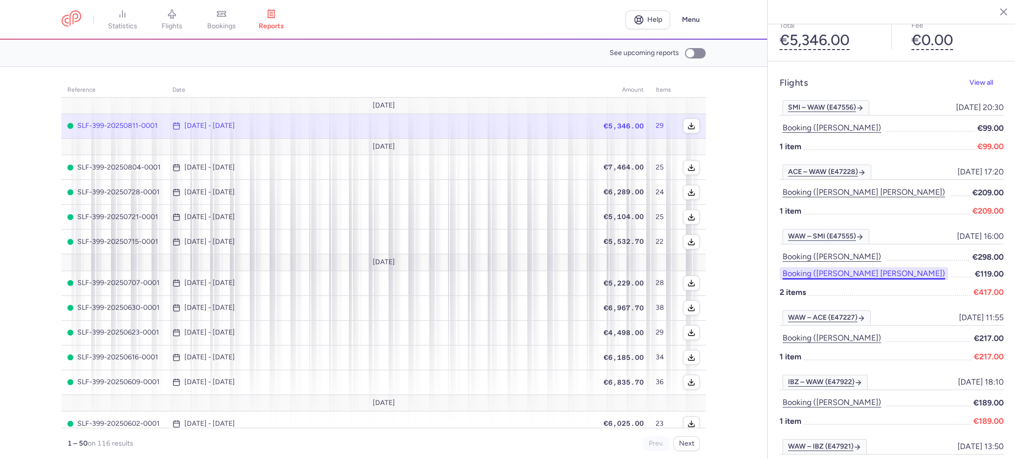
click at [849, 267] on button "Booking ([PERSON_NAME] [PERSON_NAME])" at bounding box center [864, 273] width 169 height 13
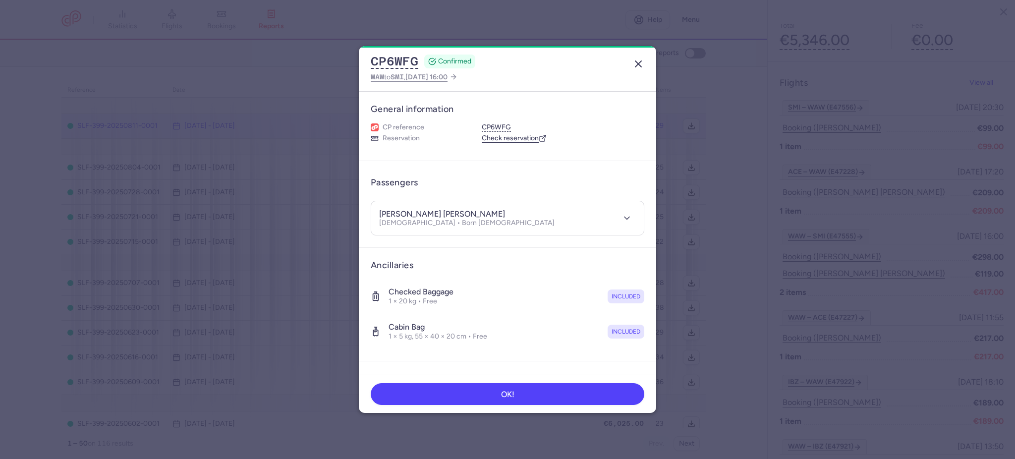
click at [637, 63] on icon "button" at bounding box center [638, 64] width 12 height 12
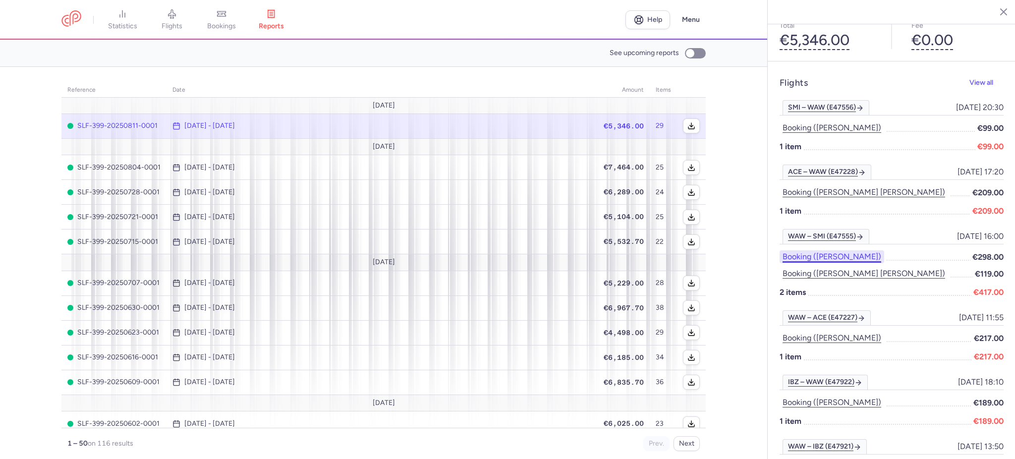
click at [852, 250] on button "Booking ([PERSON_NAME])" at bounding box center [832, 256] width 105 height 13
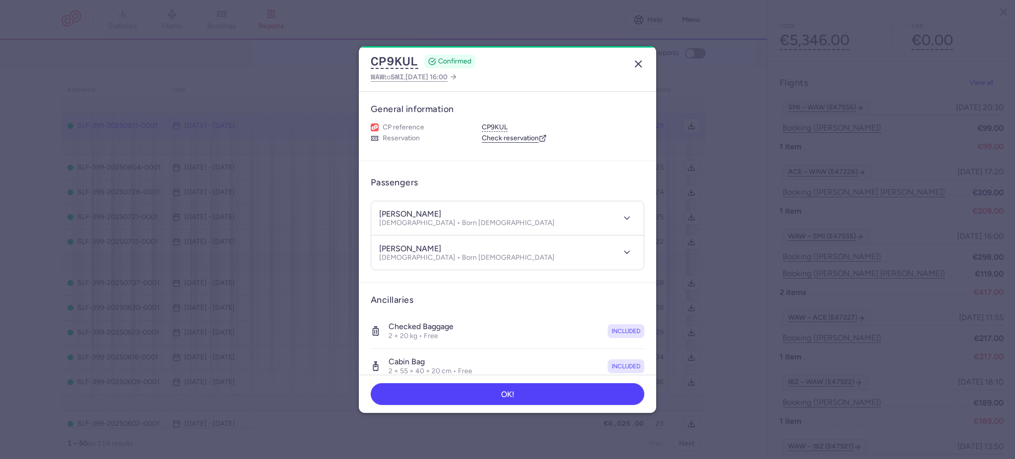
click at [639, 62] on line "button" at bounding box center [638, 64] width 6 height 6
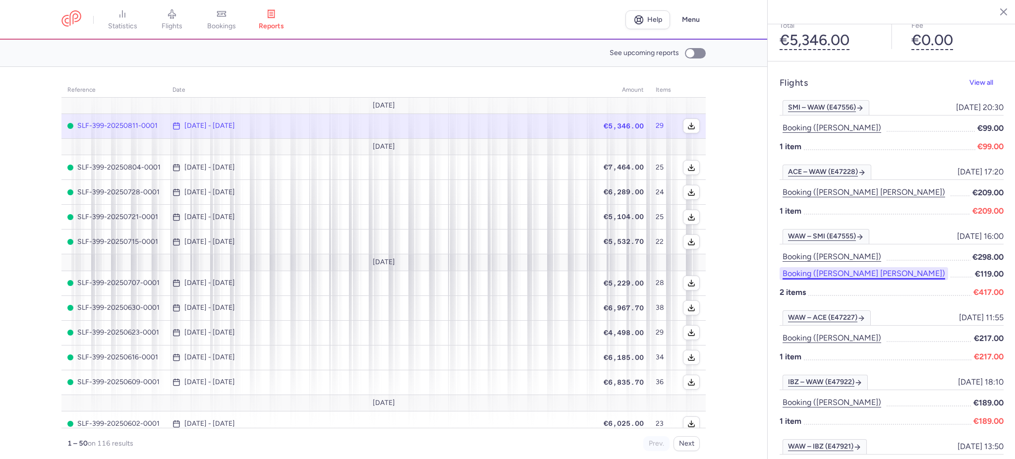
click at [837, 267] on button "Booking ([PERSON_NAME] [PERSON_NAME])" at bounding box center [864, 273] width 169 height 13
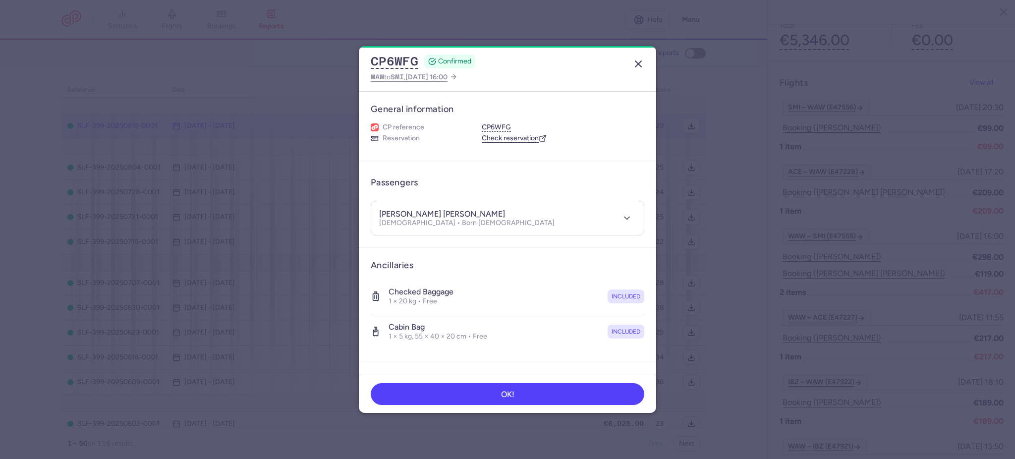
click at [640, 61] on line "button" at bounding box center [638, 64] width 6 height 6
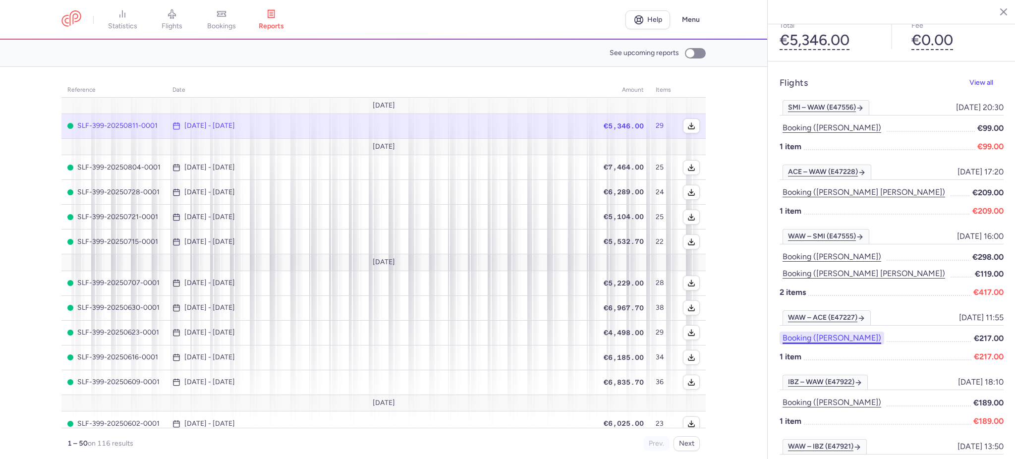
click at [859, 332] on button "Booking ([PERSON_NAME])" at bounding box center [832, 338] width 105 height 13
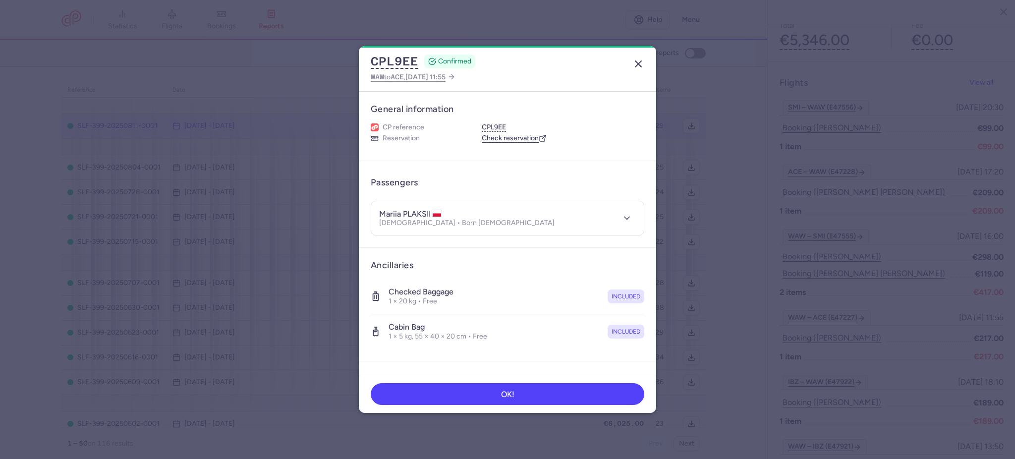
click at [639, 62] on line "button" at bounding box center [638, 64] width 6 height 6
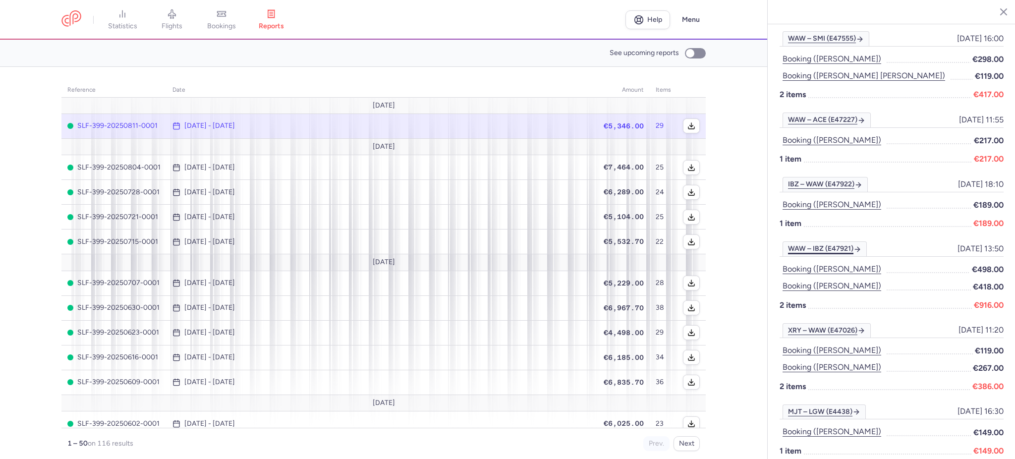
scroll to position [330, 0]
click at [842, 198] on button "Booking ([PERSON_NAME])" at bounding box center [832, 204] width 105 height 13
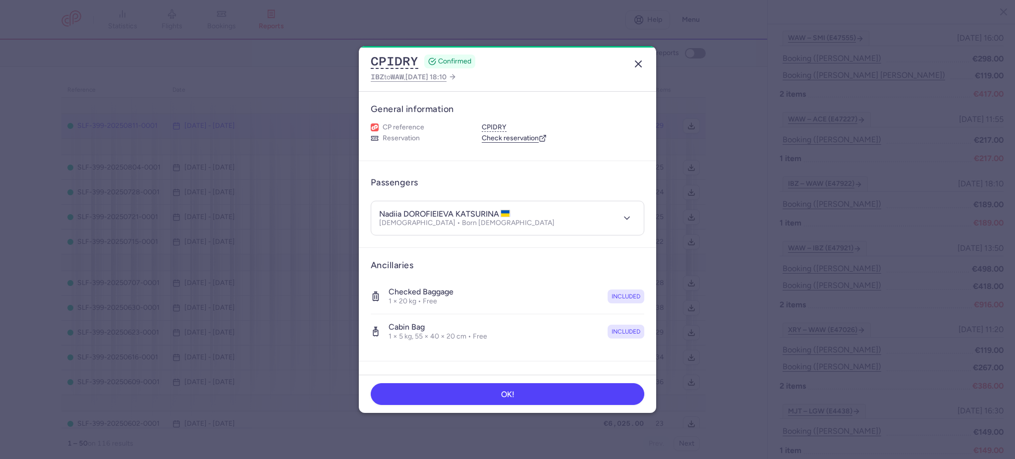
click at [639, 60] on icon "button" at bounding box center [638, 64] width 12 height 12
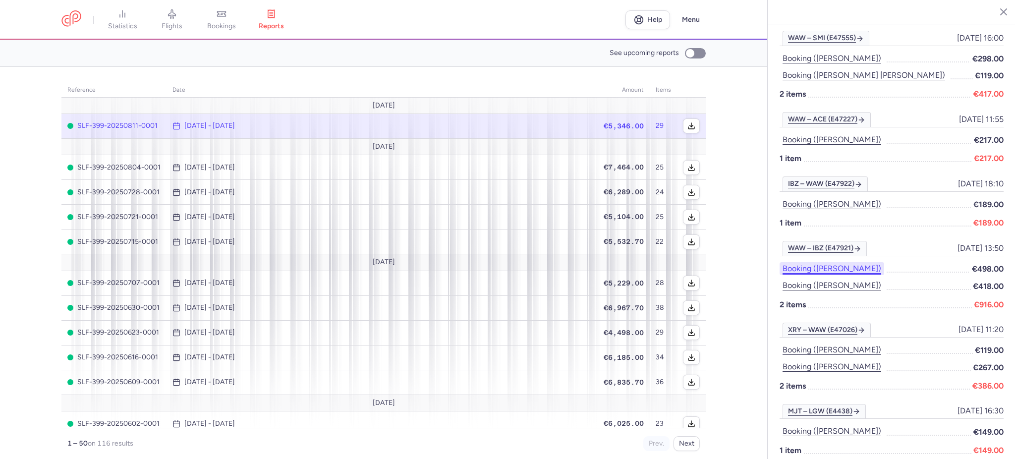
click at [819, 262] on button "Booking ([PERSON_NAME])" at bounding box center [832, 268] width 105 height 13
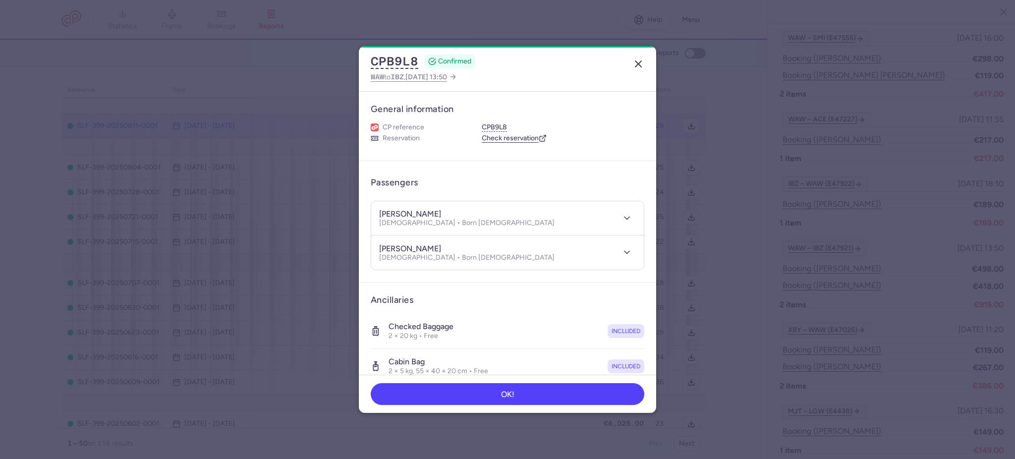
click at [637, 61] on icon "button" at bounding box center [638, 64] width 12 height 12
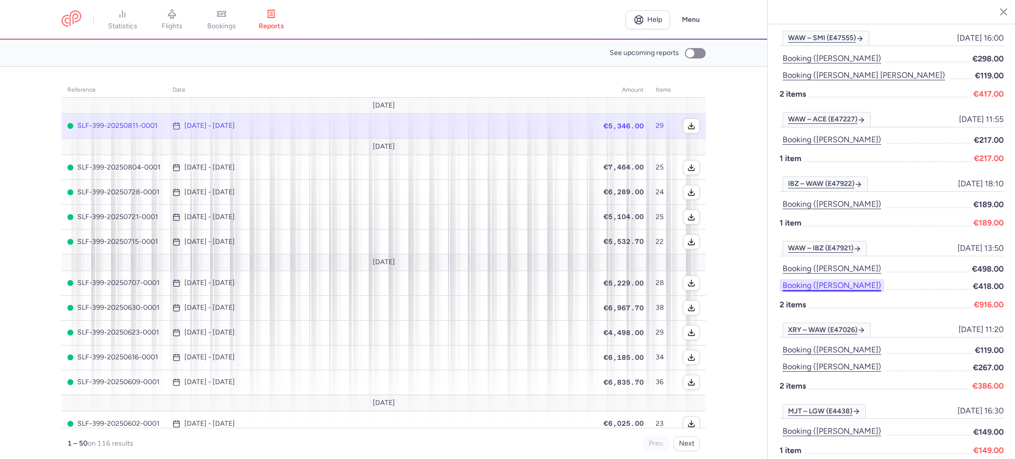
click at [838, 279] on button "Booking ([PERSON_NAME])" at bounding box center [832, 285] width 105 height 13
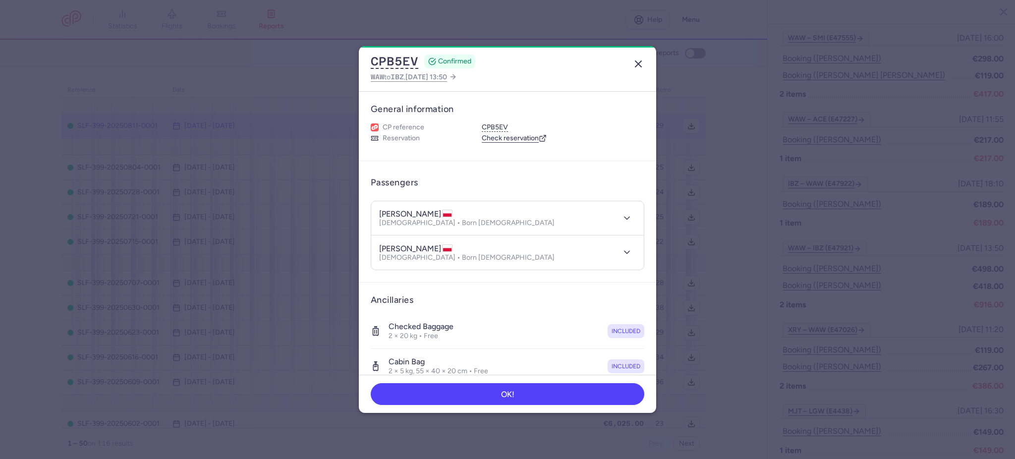
click at [640, 59] on icon "button" at bounding box center [638, 64] width 12 height 12
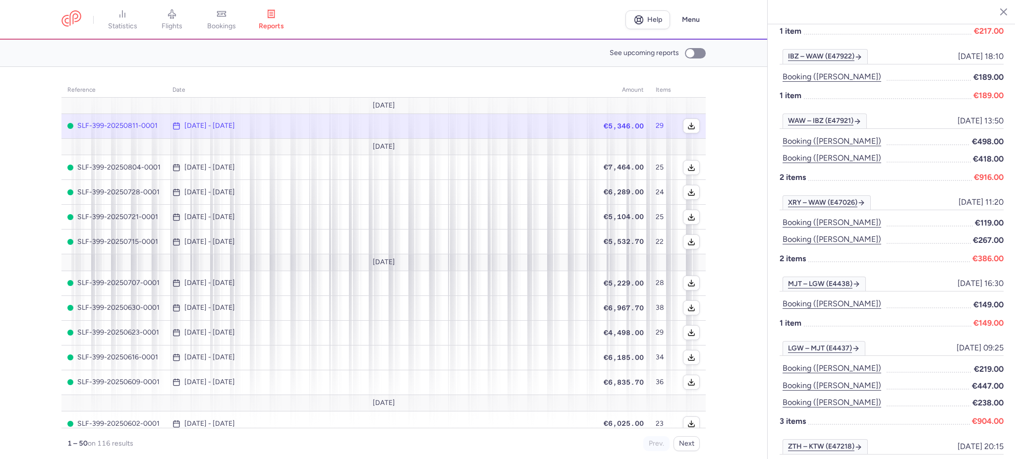
scroll to position [528, 0]
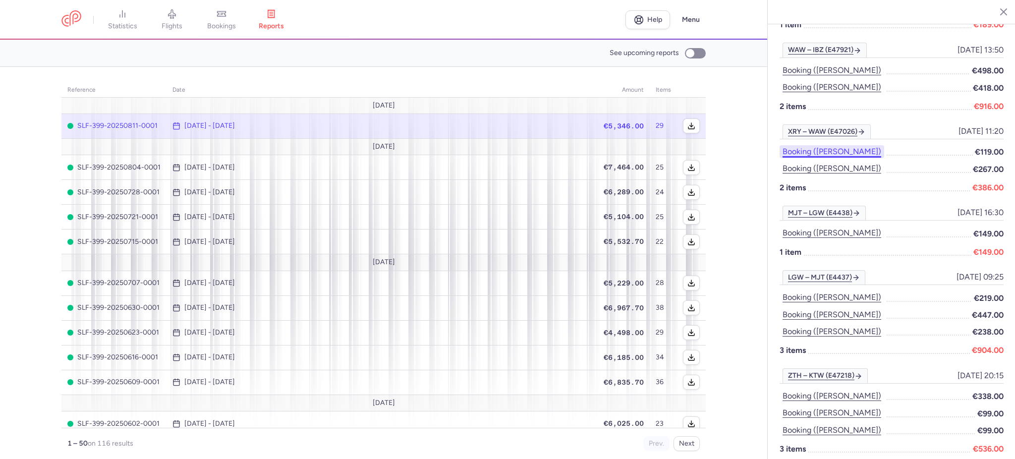
click at [802, 145] on button "Booking ([PERSON_NAME])" at bounding box center [832, 151] width 105 height 13
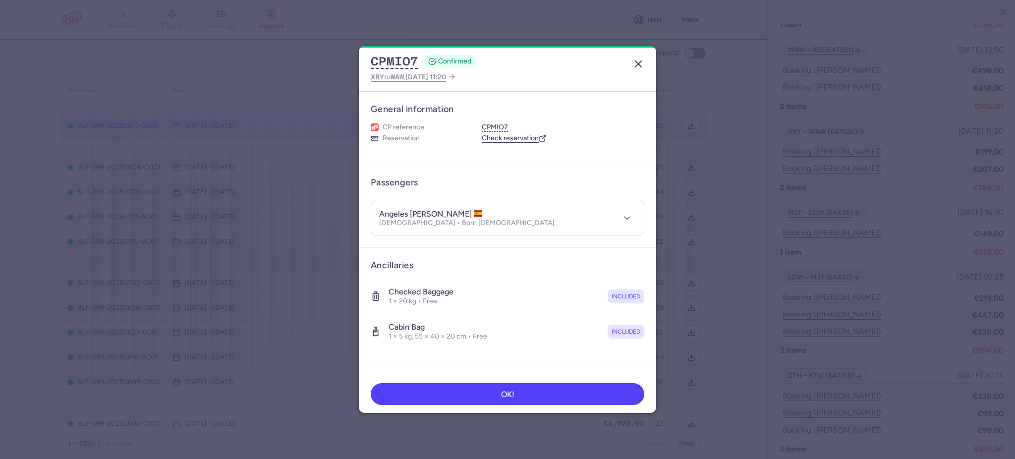
click at [643, 62] on icon "button" at bounding box center [638, 64] width 12 height 12
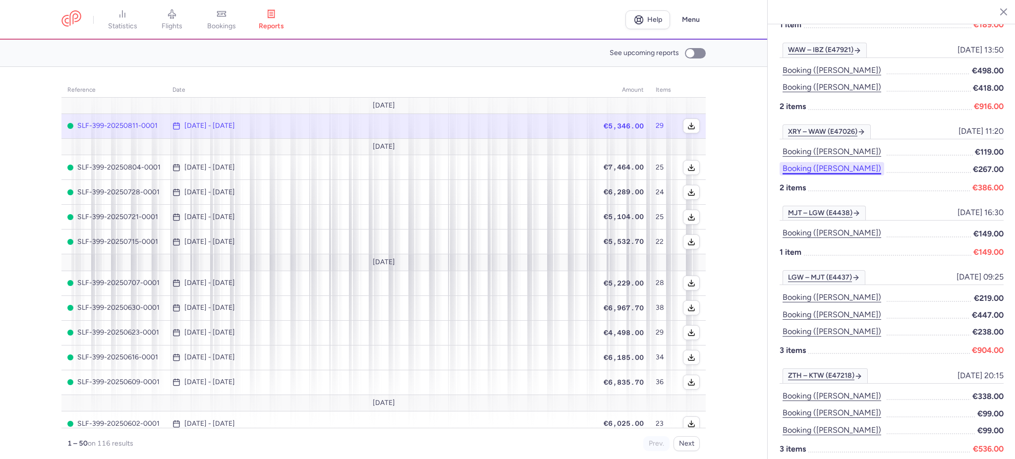
click at [836, 162] on button "Booking ([PERSON_NAME])" at bounding box center [832, 168] width 105 height 13
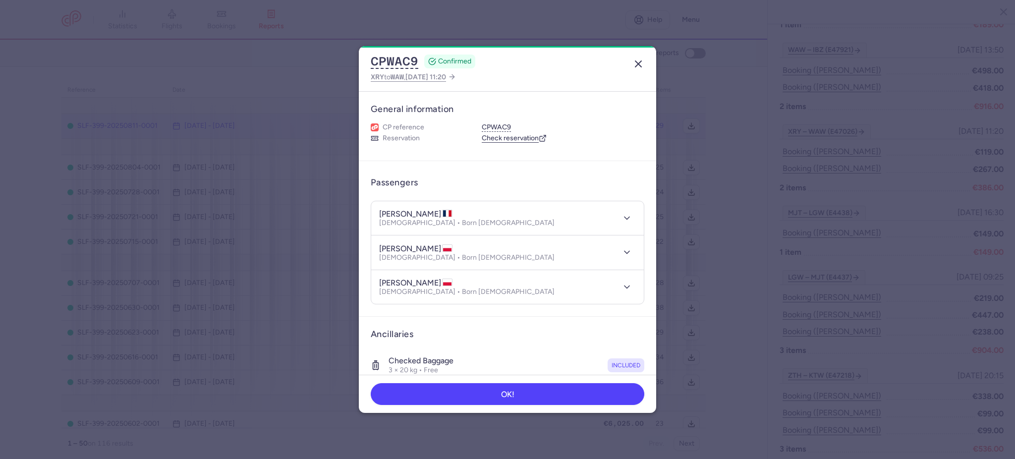
click at [638, 62] on icon "button" at bounding box center [638, 64] width 12 height 12
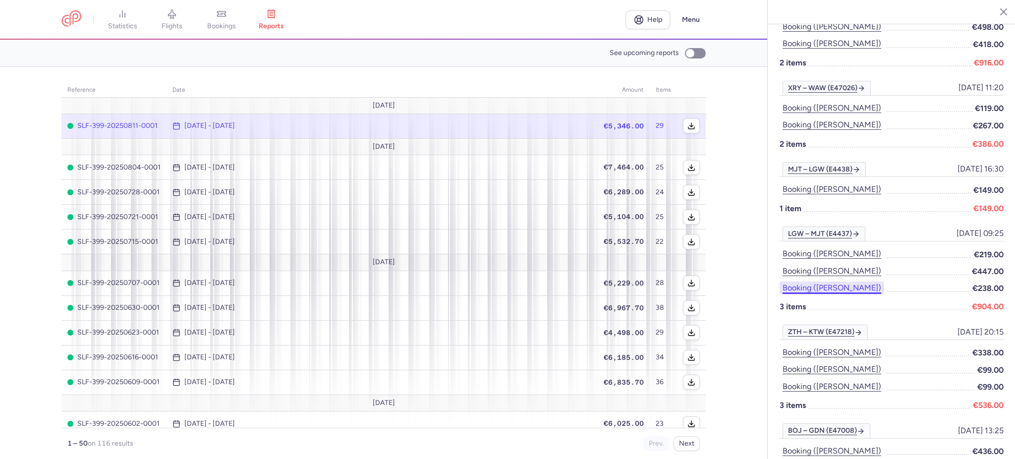
scroll to position [595, 0]
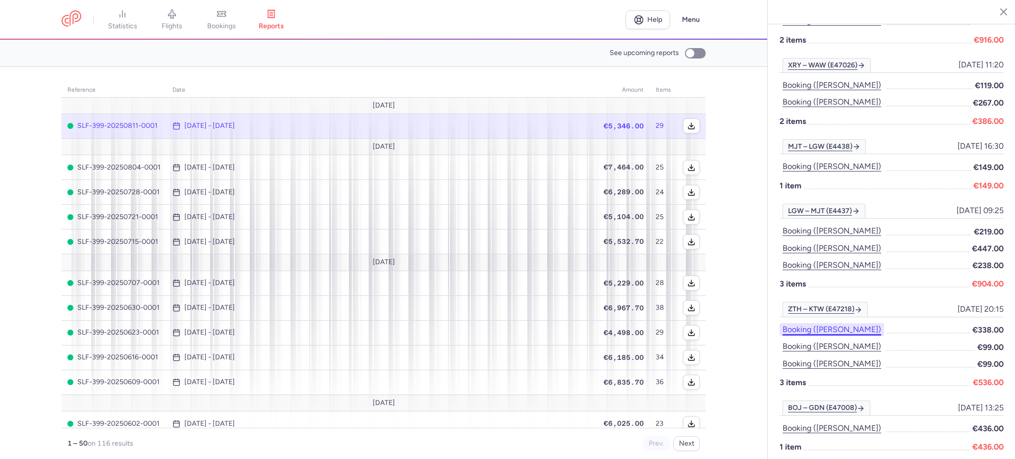
click at [829, 323] on button "Booking ([PERSON_NAME])" at bounding box center [832, 329] width 105 height 13
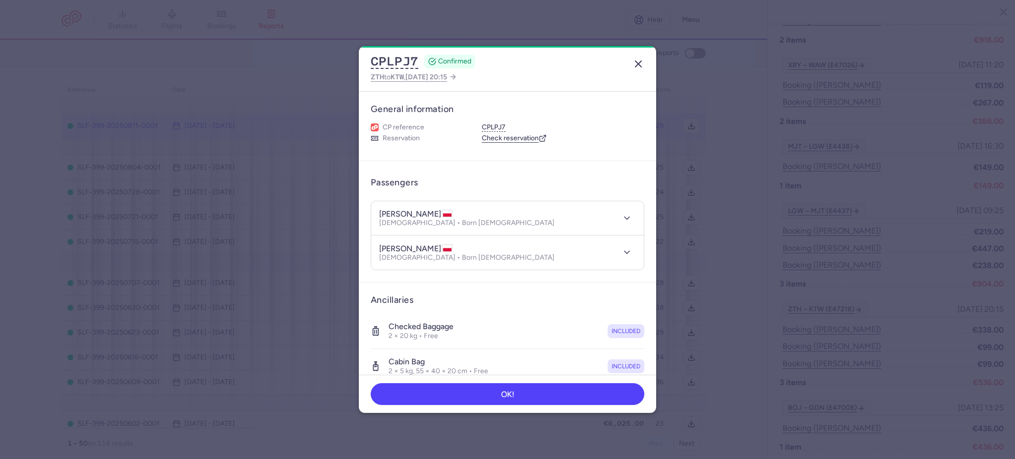
drag, startPoint x: 637, startPoint y: 57, endPoint x: 637, endPoint y: 62, distance: 5.5
click at [637, 57] on button "button" at bounding box center [638, 64] width 16 height 16
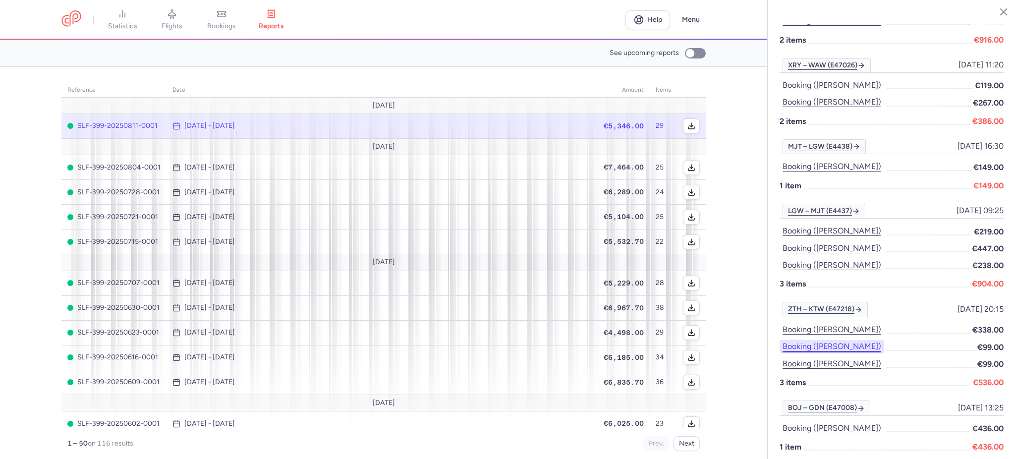
click at [797, 340] on button "Booking ([PERSON_NAME])" at bounding box center [832, 346] width 105 height 13
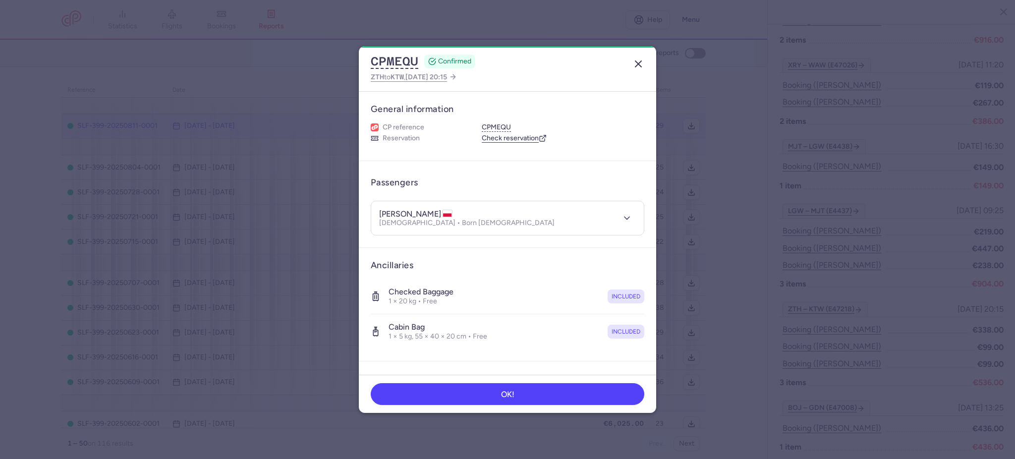
click at [636, 65] on icon "button" at bounding box center [638, 64] width 12 height 12
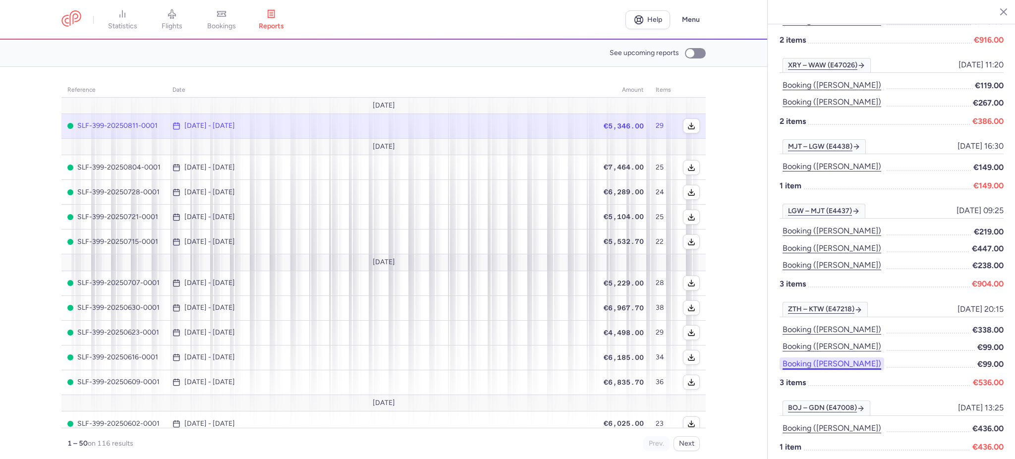
click at [827, 357] on button "Booking ([PERSON_NAME])" at bounding box center [832, 363] width 105 height 13
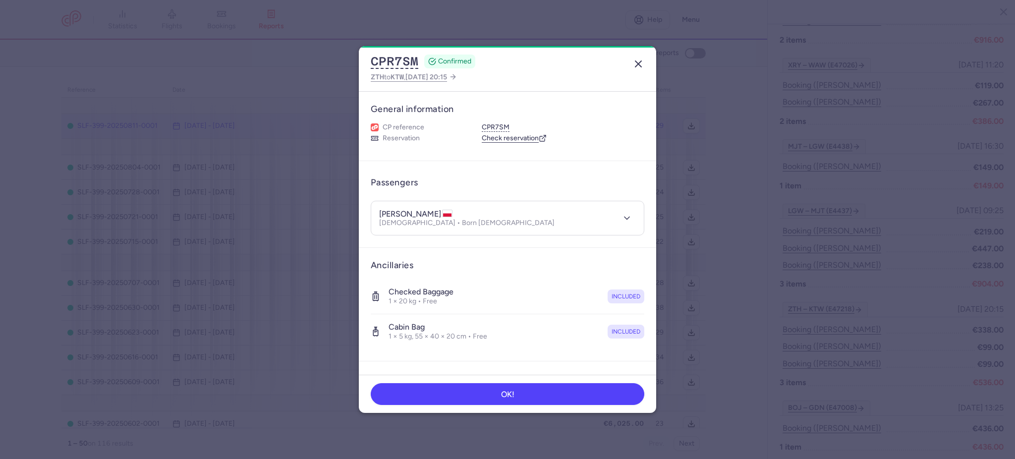
click at [641, 64] on icon "button" at bounding box center [638, 64] width 12 height 12
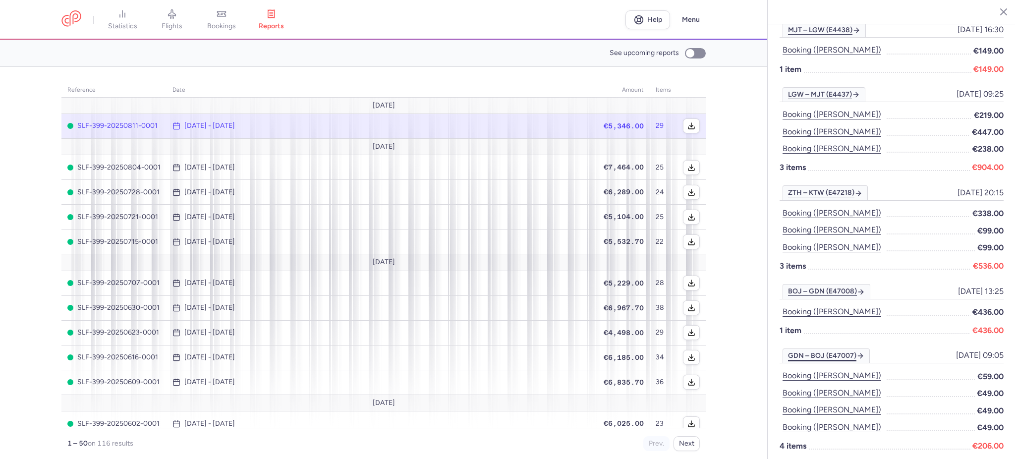
scroll to position [727, 0]
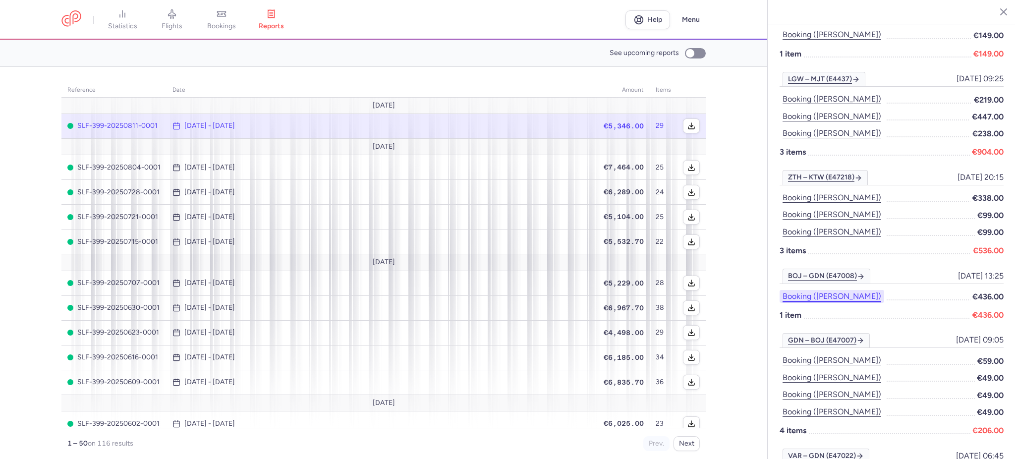
click at [855, 290] on button "Booking ([PERSON_NAME])" at bounding box center [832, 296] width 105 height 13
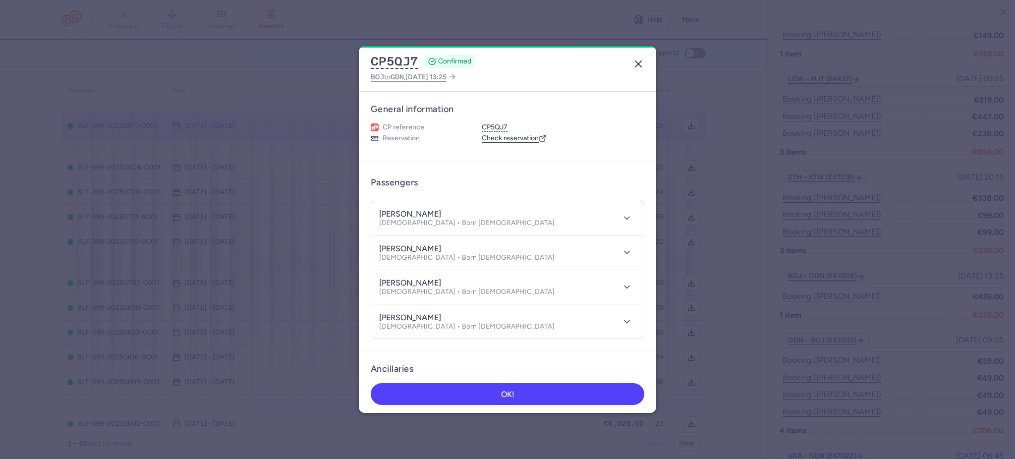
click at [638, 68] on icon "button" at bounding box center [638, 64] width 12 height 12
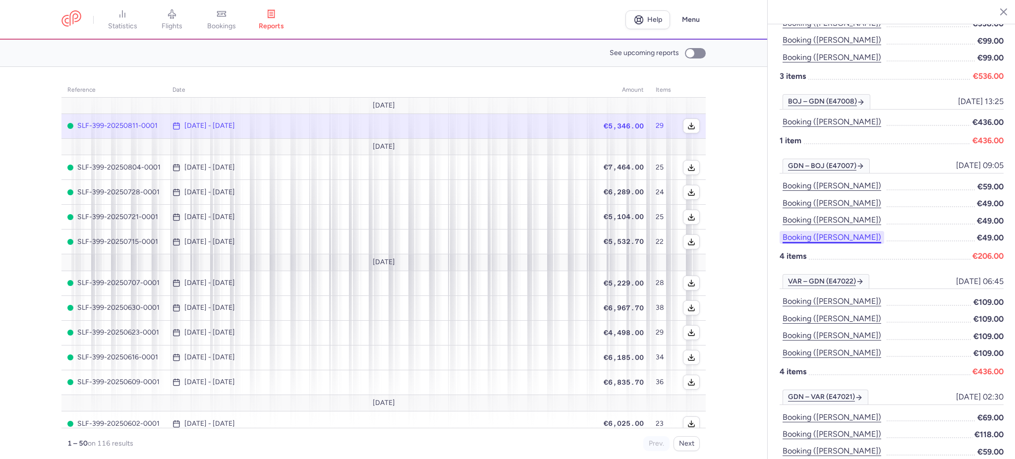
scroll to position [924, 0]
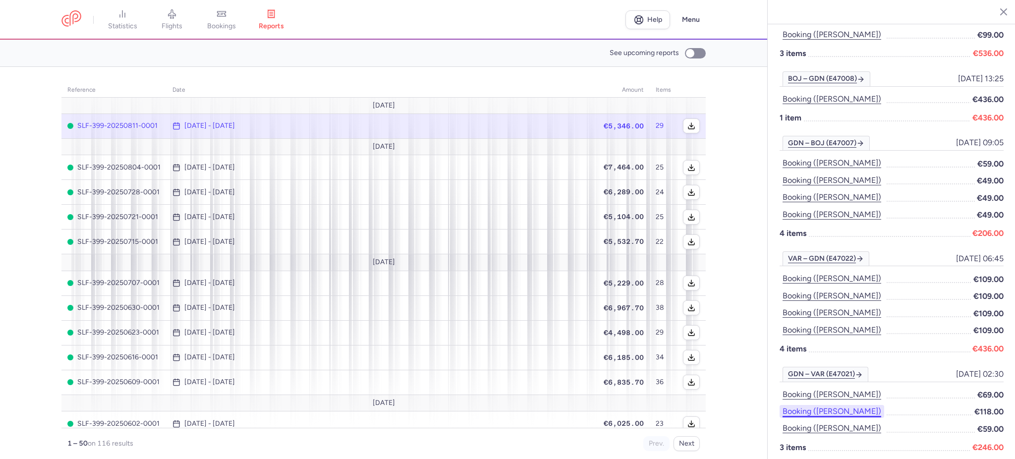
click at [829, 405] on button "Booking ([PERSON_NAME])" at bounding box center [832, 411] width 105 height 13
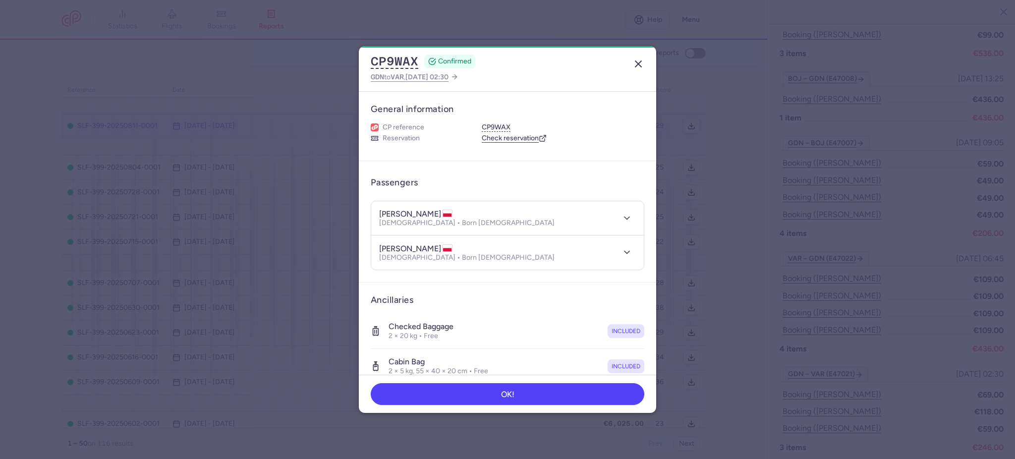
click at [638, 58] on icon "button" at bounding box center [638, 64] width 12 height 12
